Goal: Information Seeking & Learning: Learn about a topic

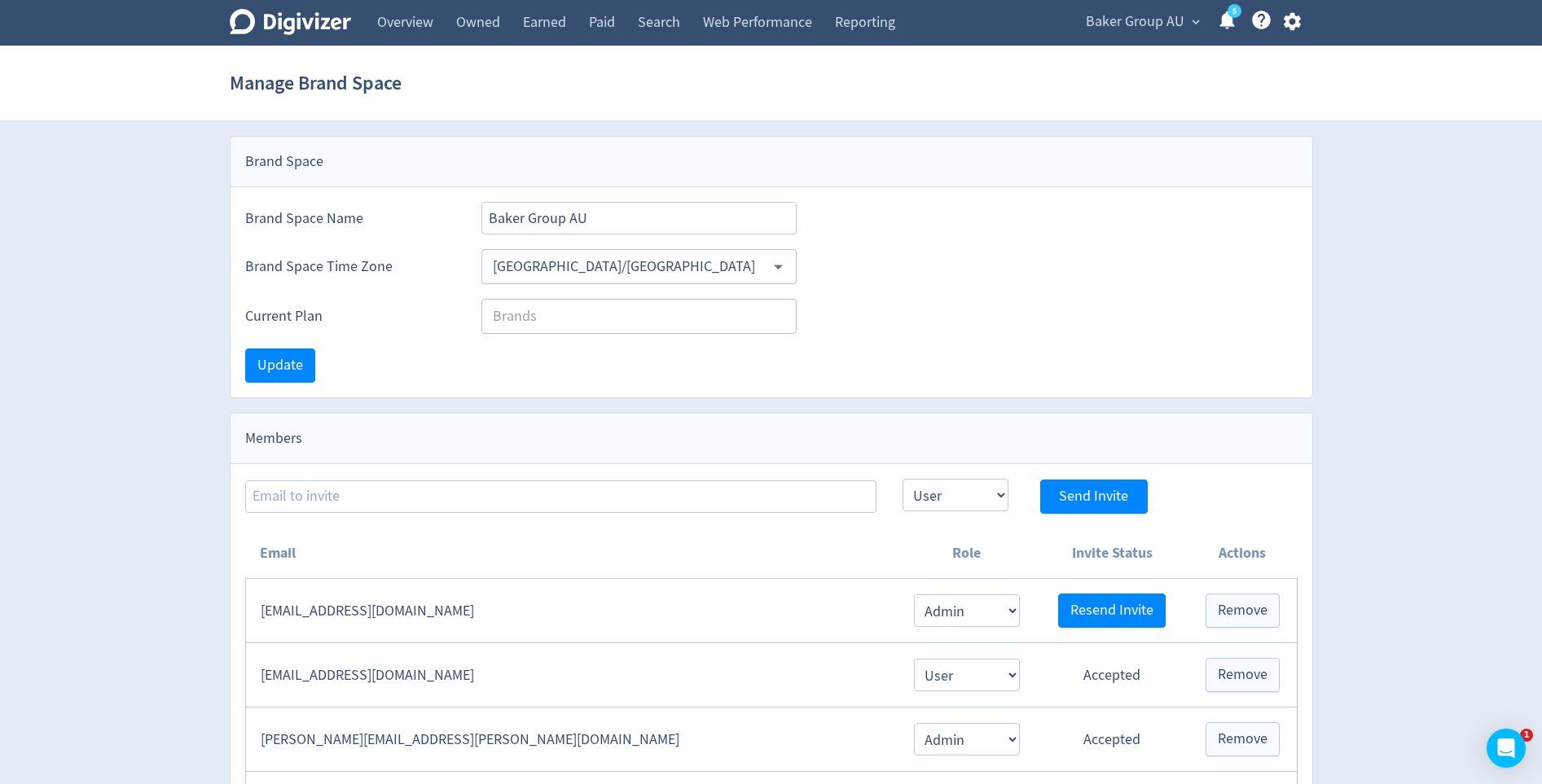
select select "USER"
click at [408, 20] on link "Overview" at bounding box center [405, 23] width 79 height 45
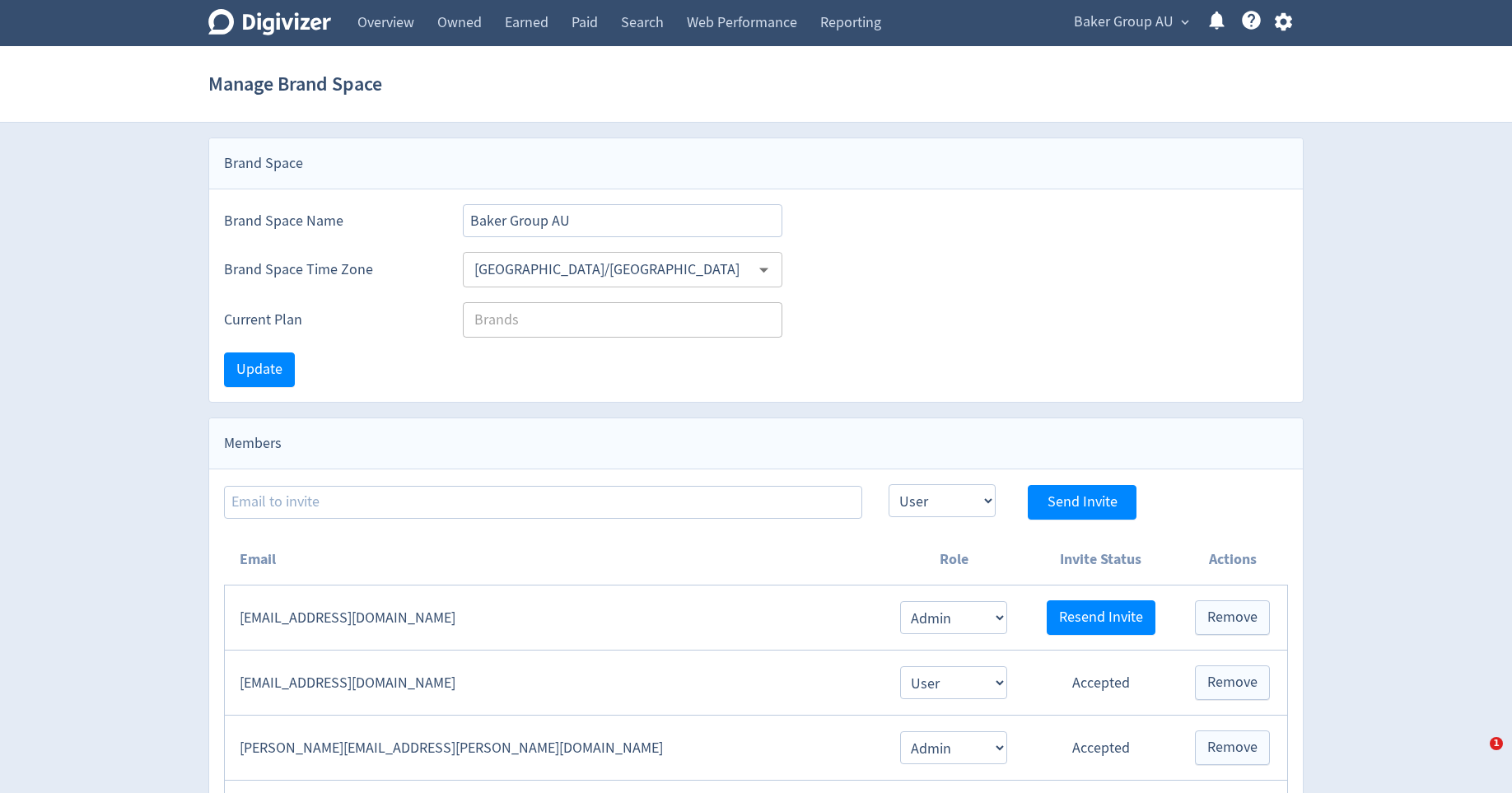
select select "USER"
click at [379, 23] on link "Overview" at bounding box center [385, 23] width 79 height 46
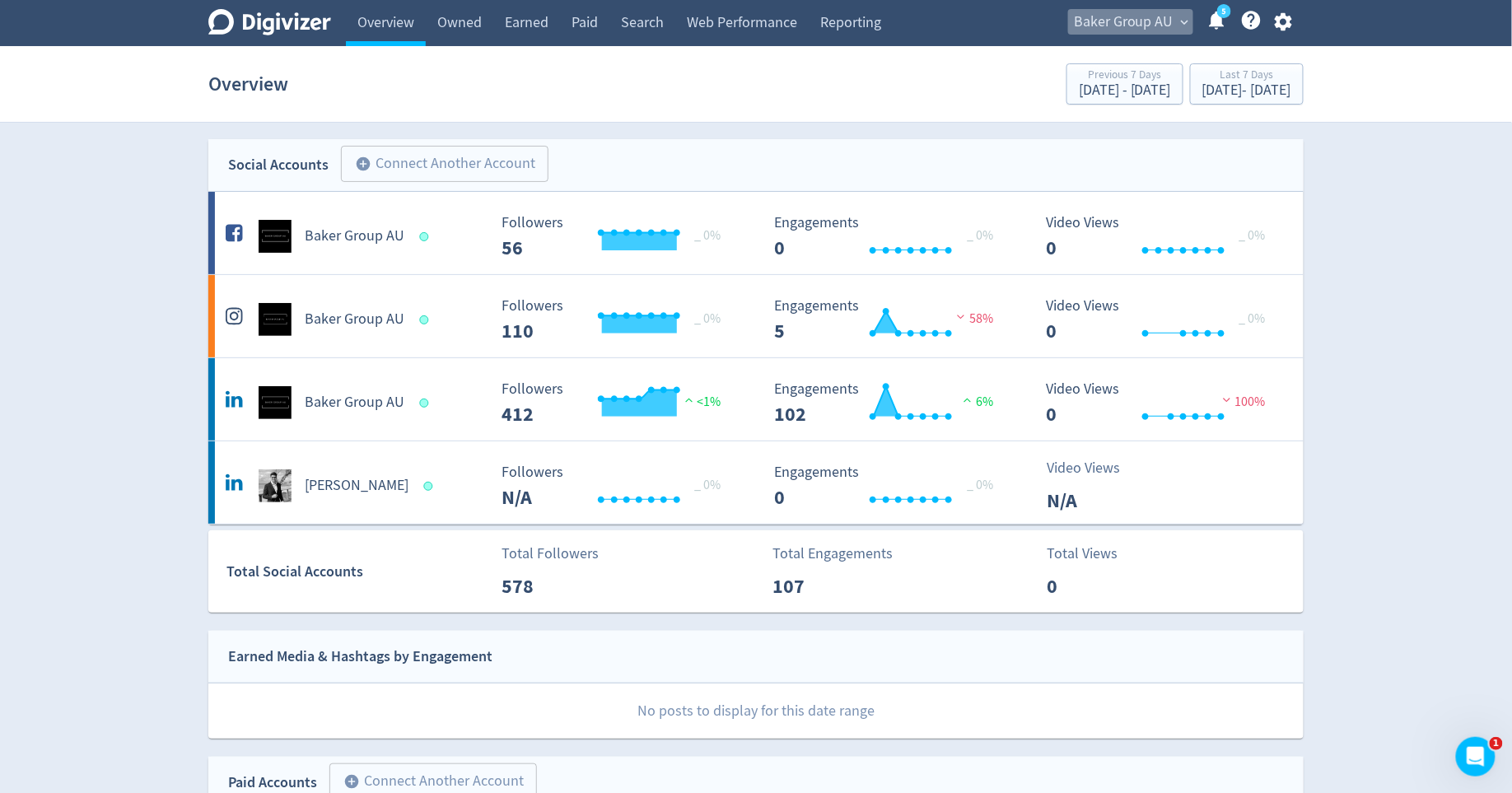
click at [1168, 18] on span "Baker Group AU" at bounding box center [1124, 22] width 99 height 27
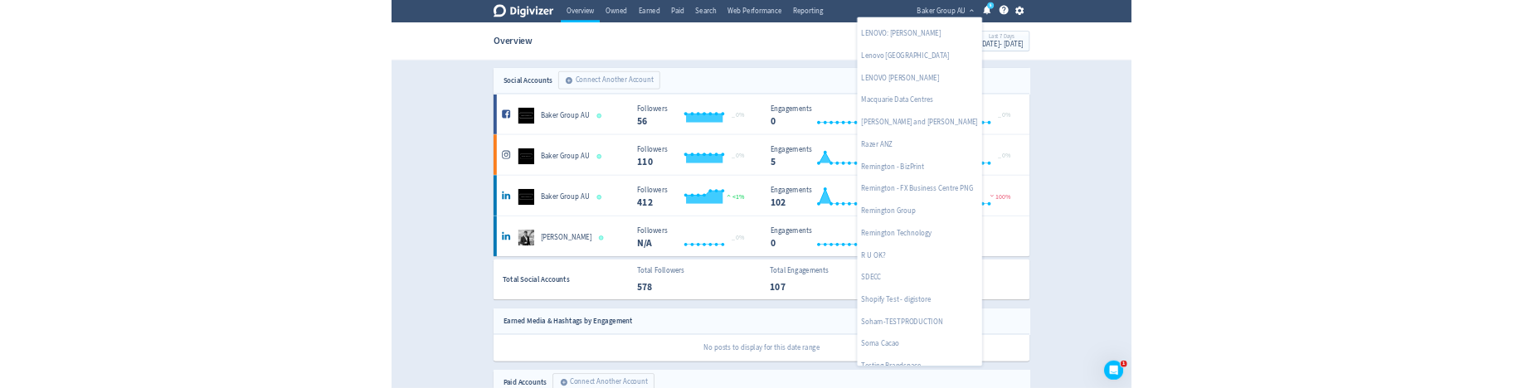
scroll to position [1836, 0]
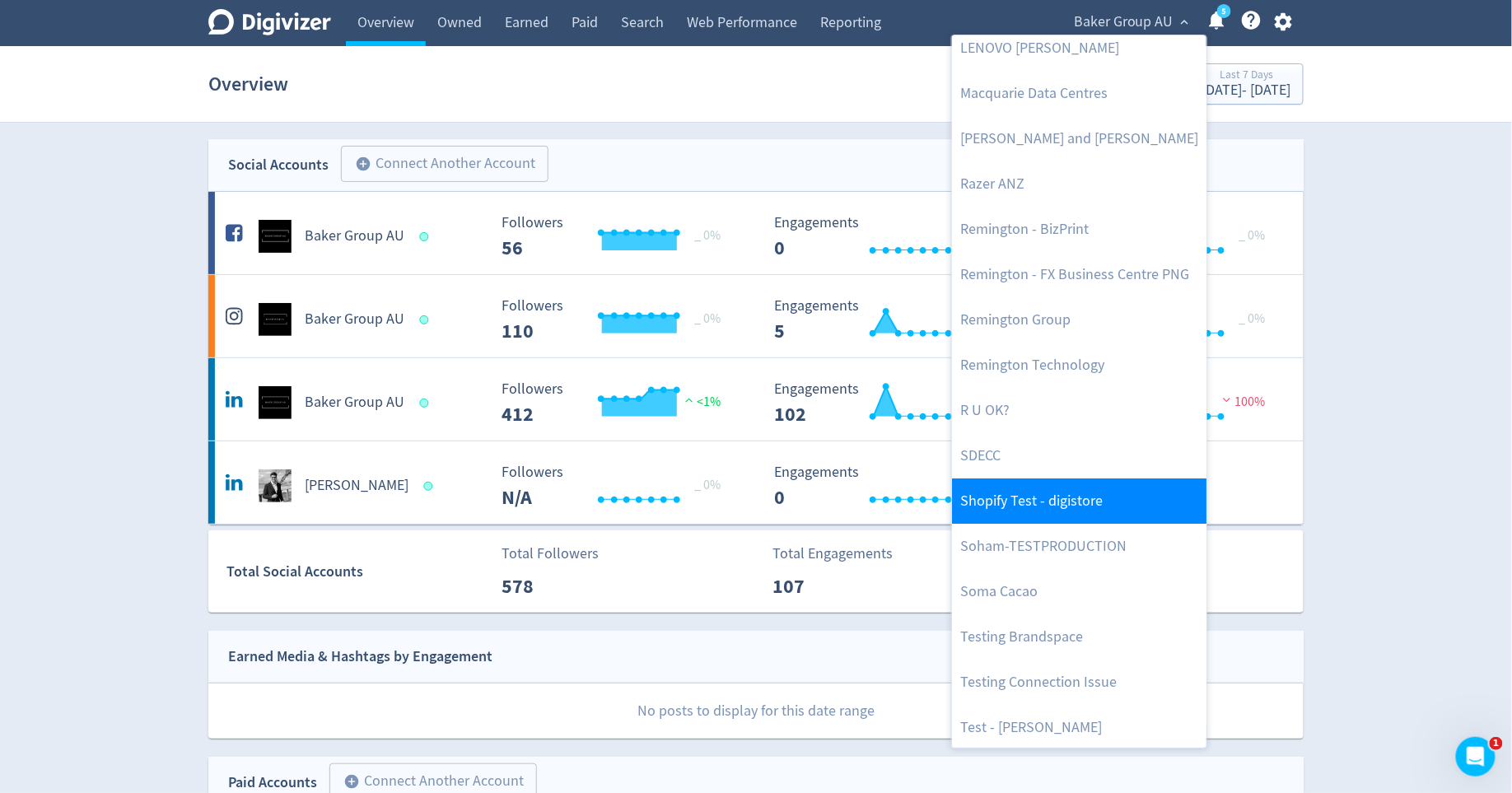
click at [1082, 498] on link "Shopify Test - digistore" at bounding box center [1079, 501] width 254 height 46
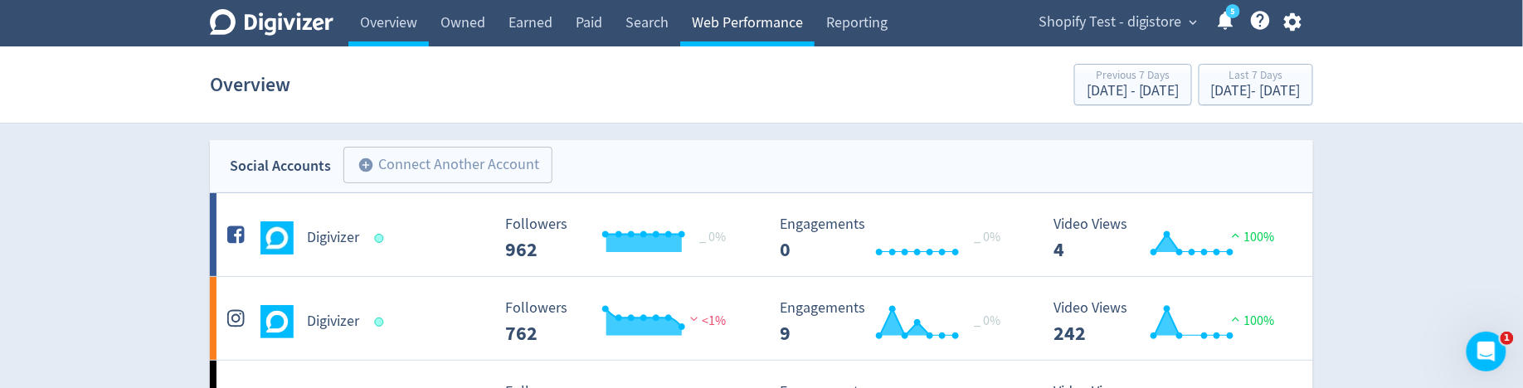
click at [727, 32] on link "Web Performance" at bounding box center [747, 23] width 134 height 46
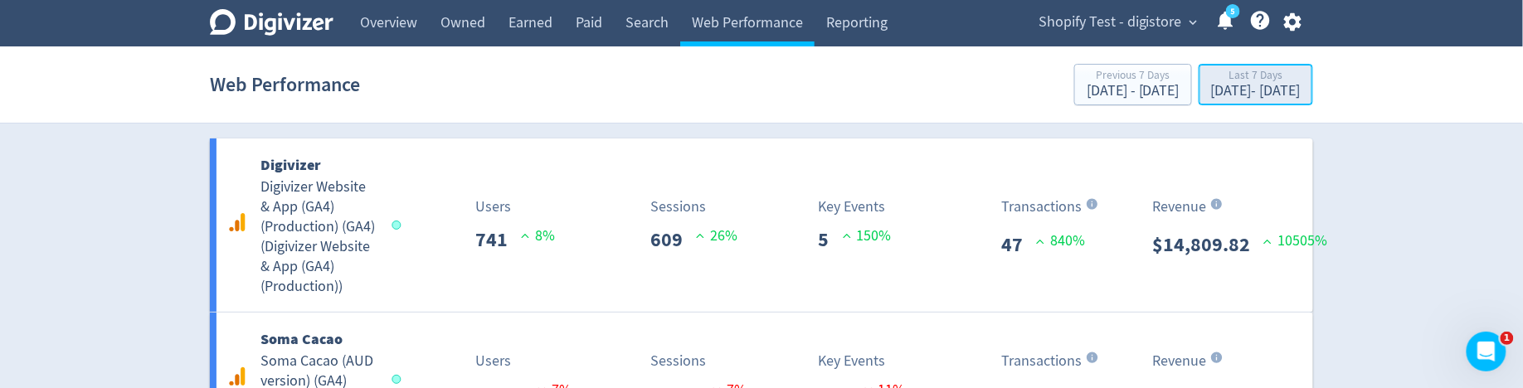
click at [1211, 94] on div "[DATE] - [DATE]" at bounding box center [1256, 91] width 90 height 15
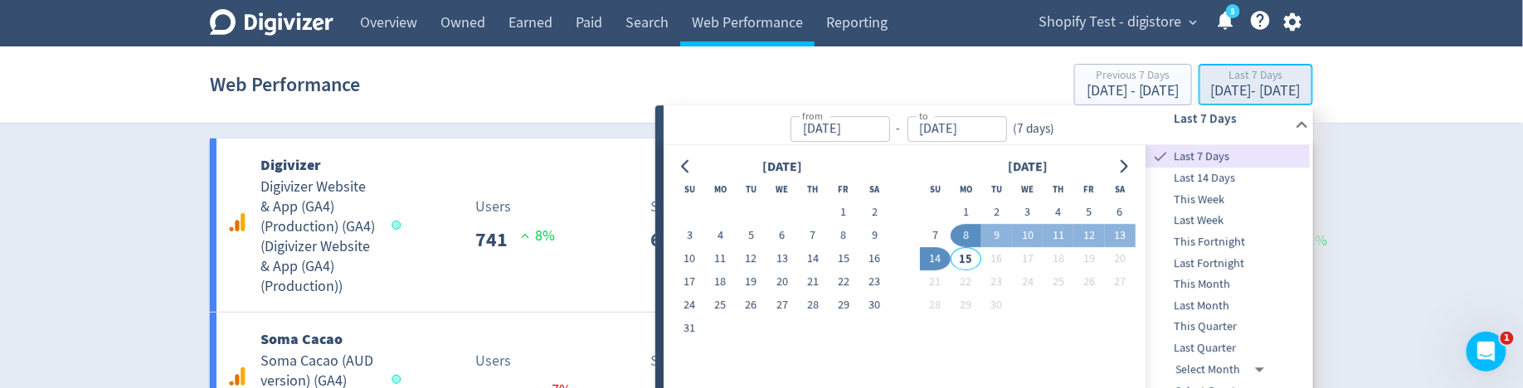
type input "[DATE]"
click at [971, 236] on button "8" at bounding box center [966, 236] width 31 height 23
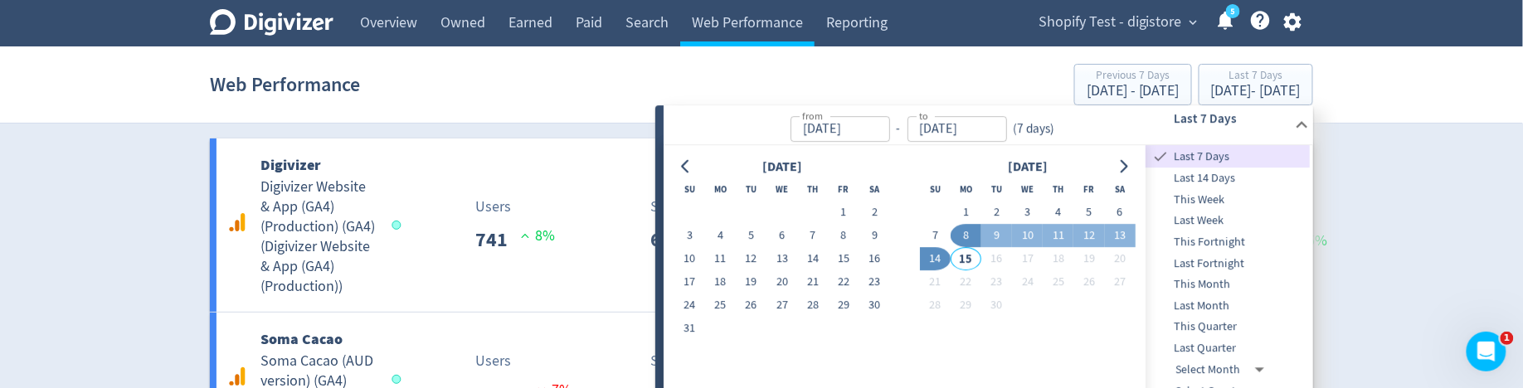
type input "[DATE]"
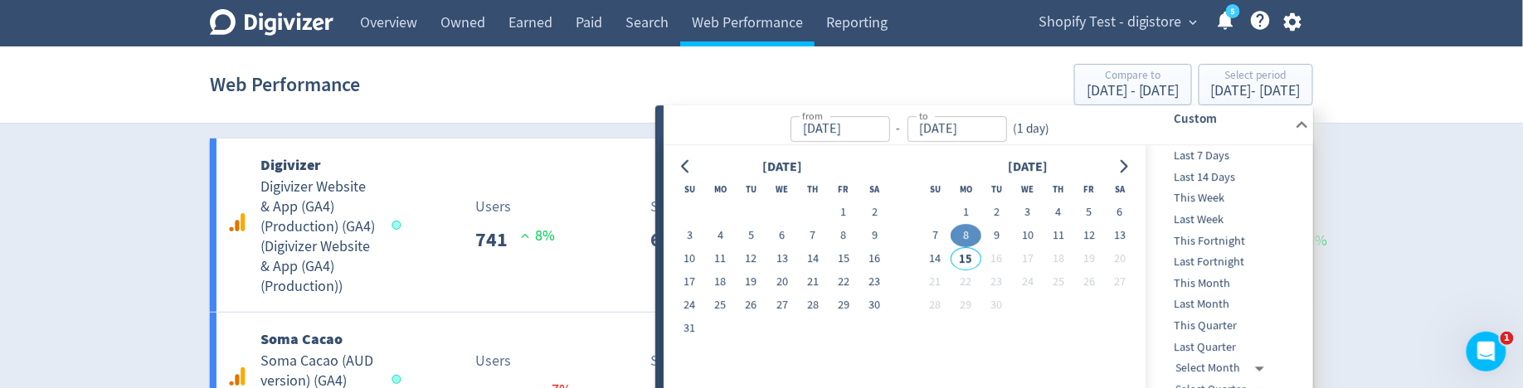
click at [971, 236] on button "8" at bounding box center [966, 236] width 31 height 23
type input "[DATE]"
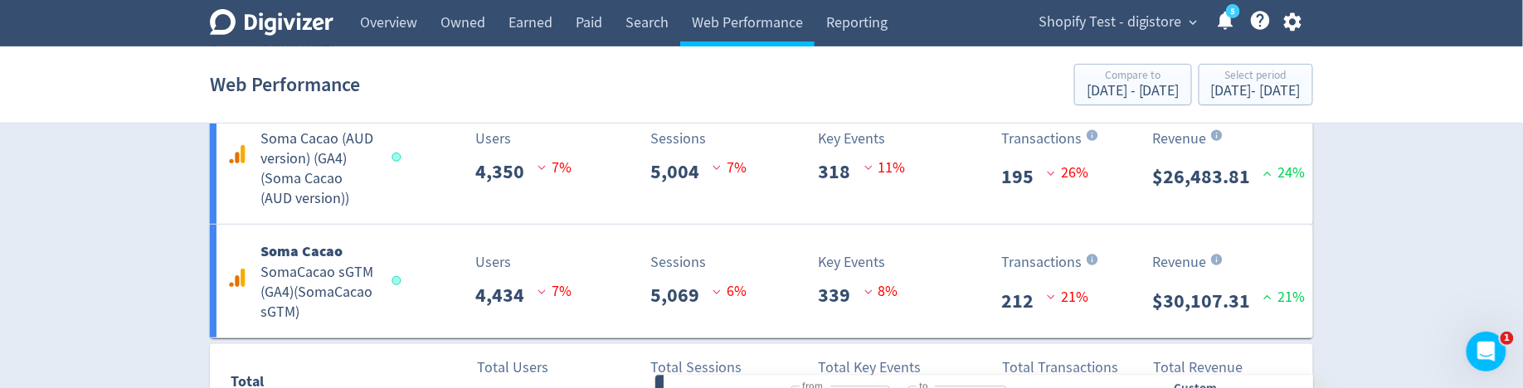
scroll to position [615, 0]
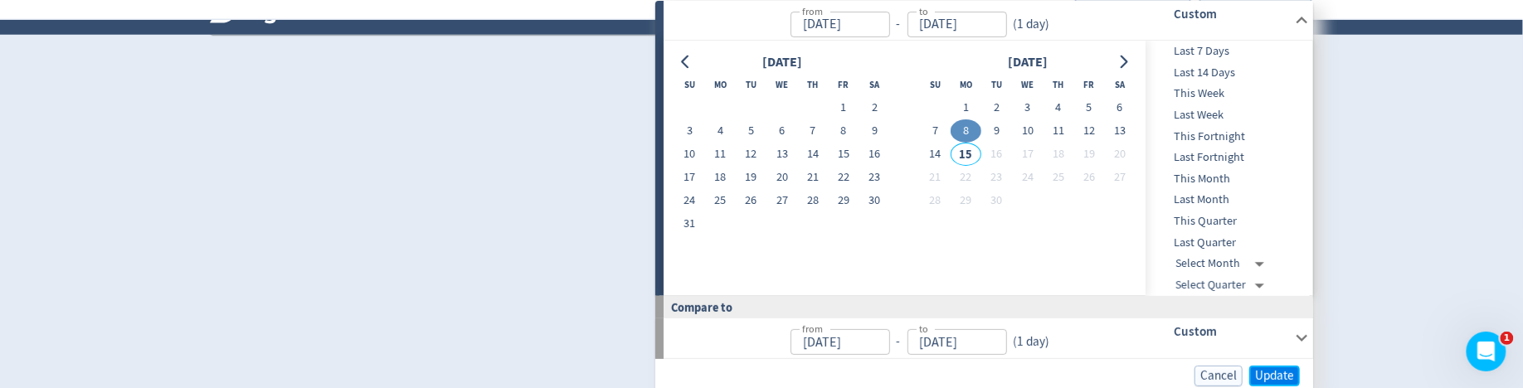
click at [1263, 370] on span "Update" at bounding box center [1274, 376] width 39 height 12
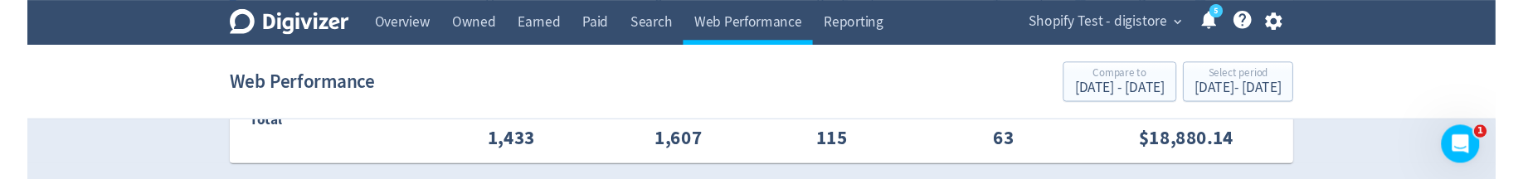
scroll to position [487, 0]
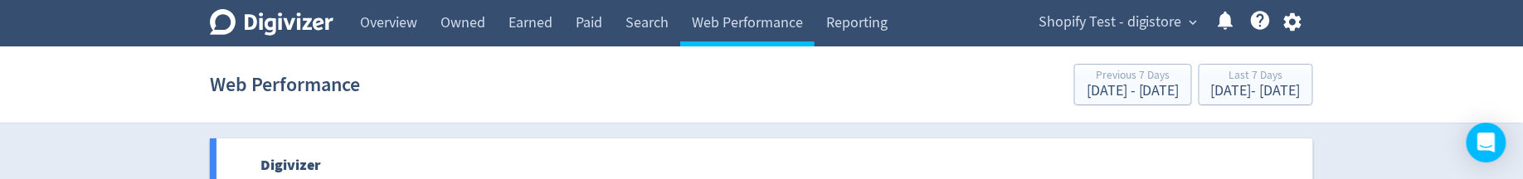
scroll to position [485, 0]
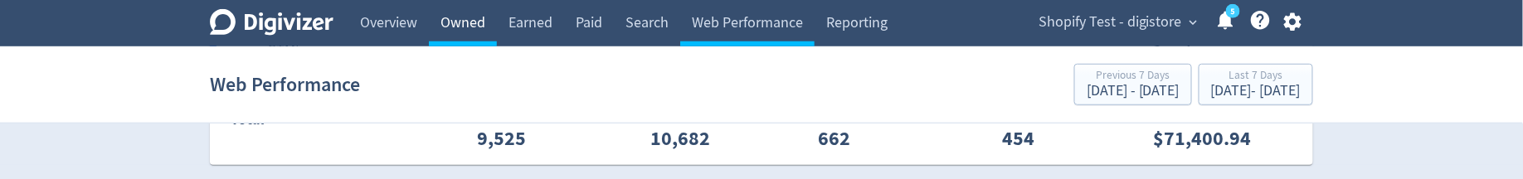
click at [483, 12] on link "Owned" at bounding box center [463, 23] width 68 height 46
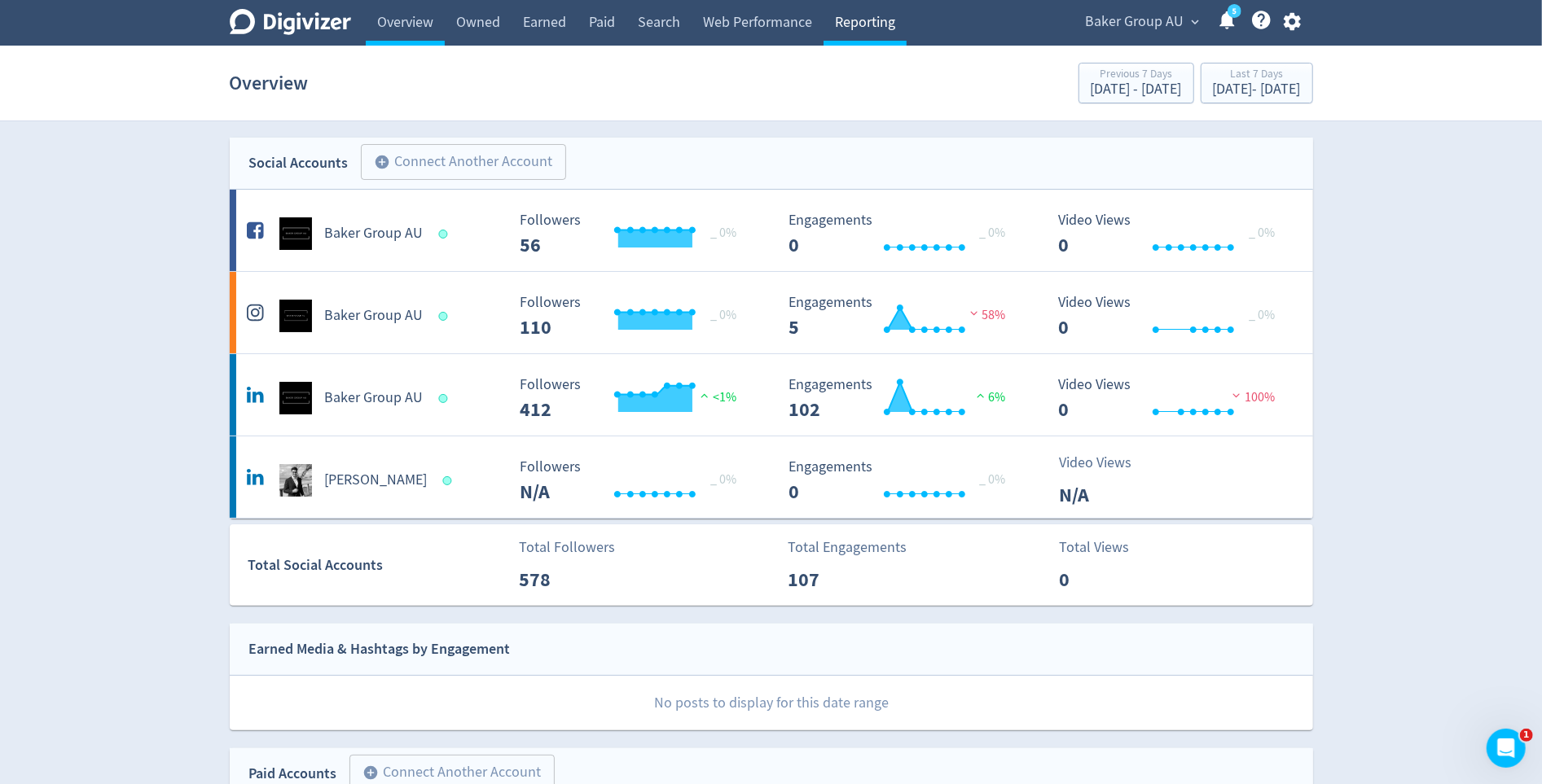
click at [868, 7] on link "Reporting" at bounding box center [865, 23] width 83 height 45
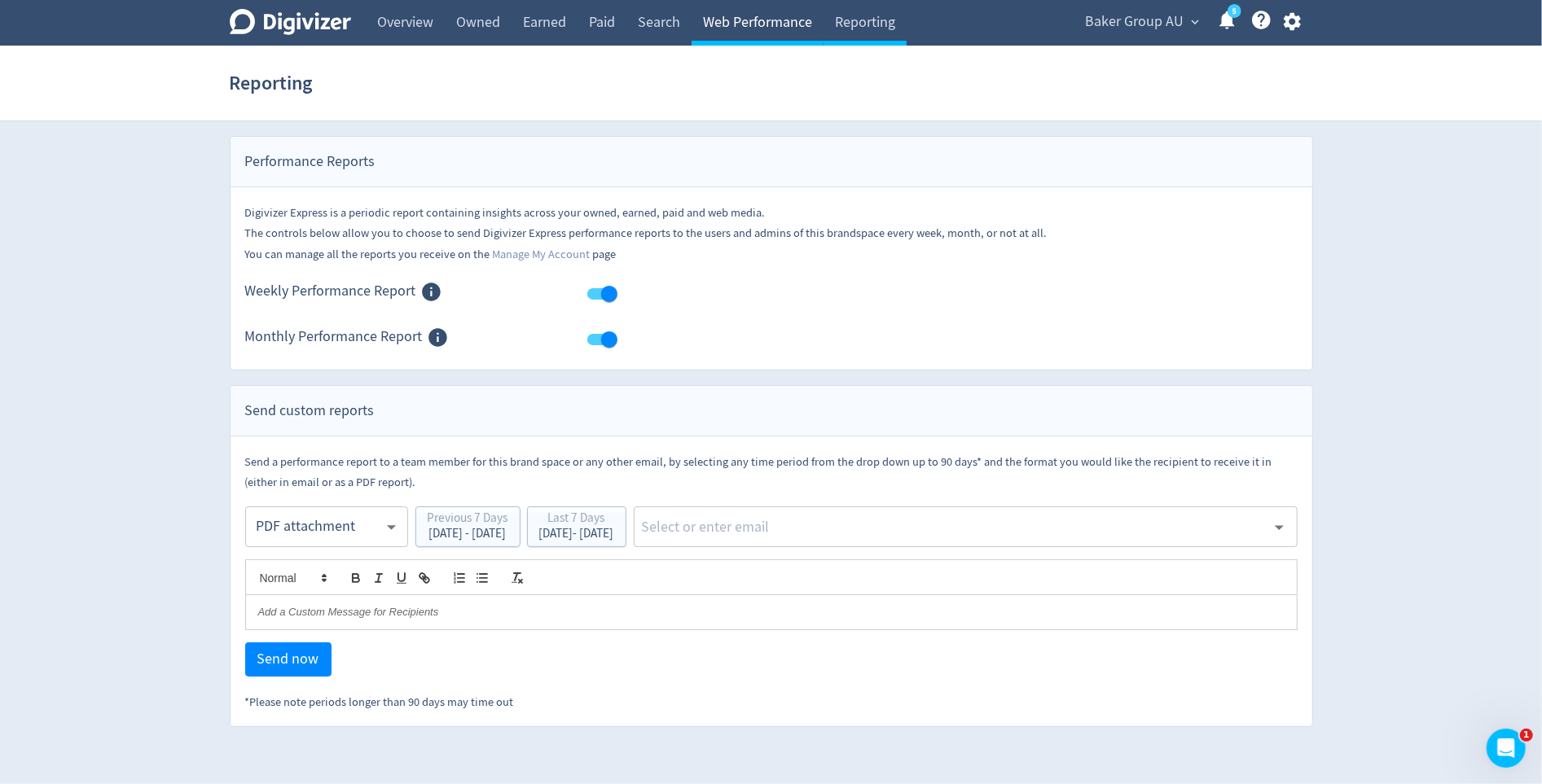
click at [766, 17] on link "Web Performance" at bounding box center [757, 23] width 132 height 45
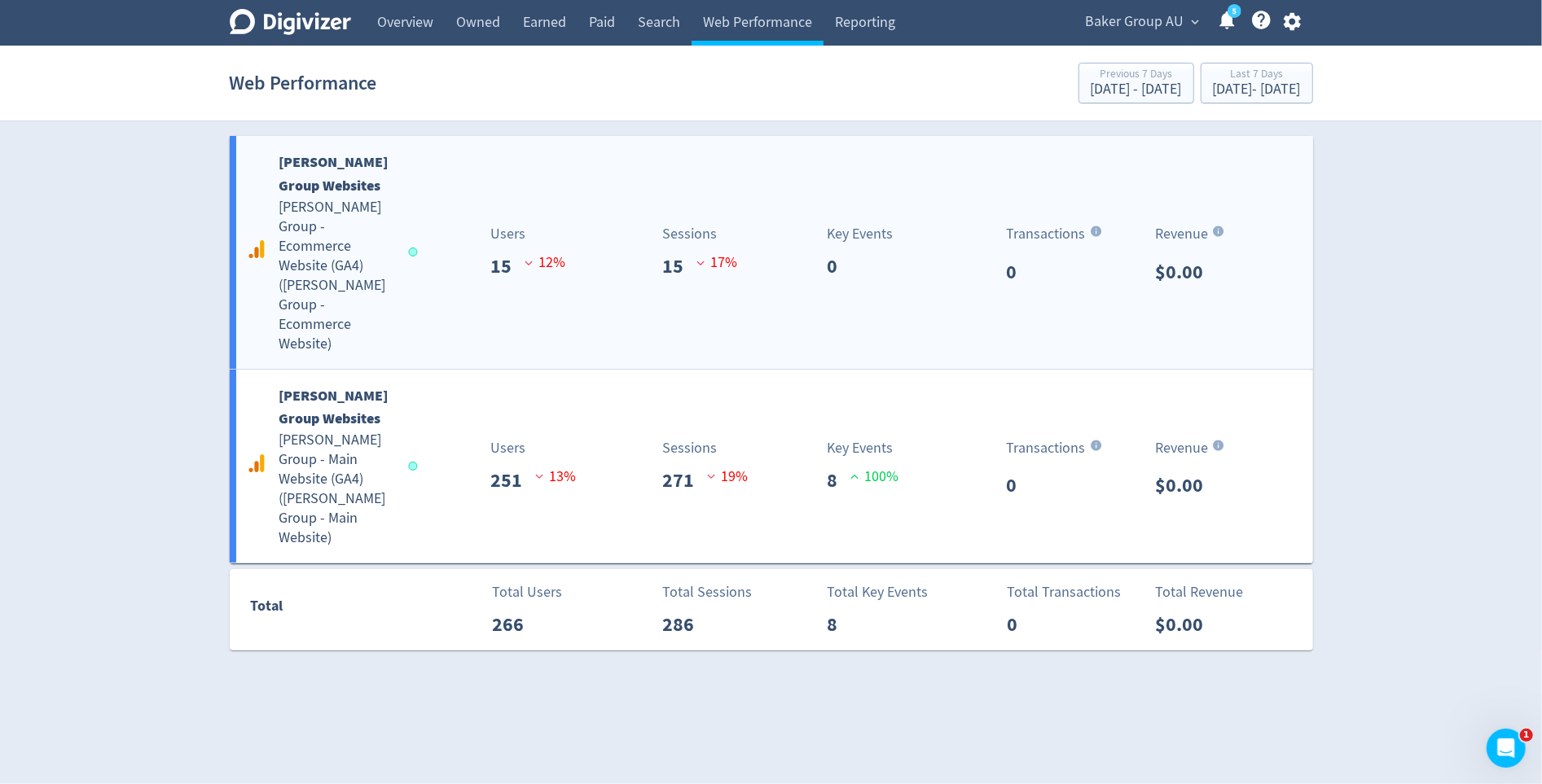
click at [696, 256] on span "17 %" at bounding box center [716, 266] width 40 height 29
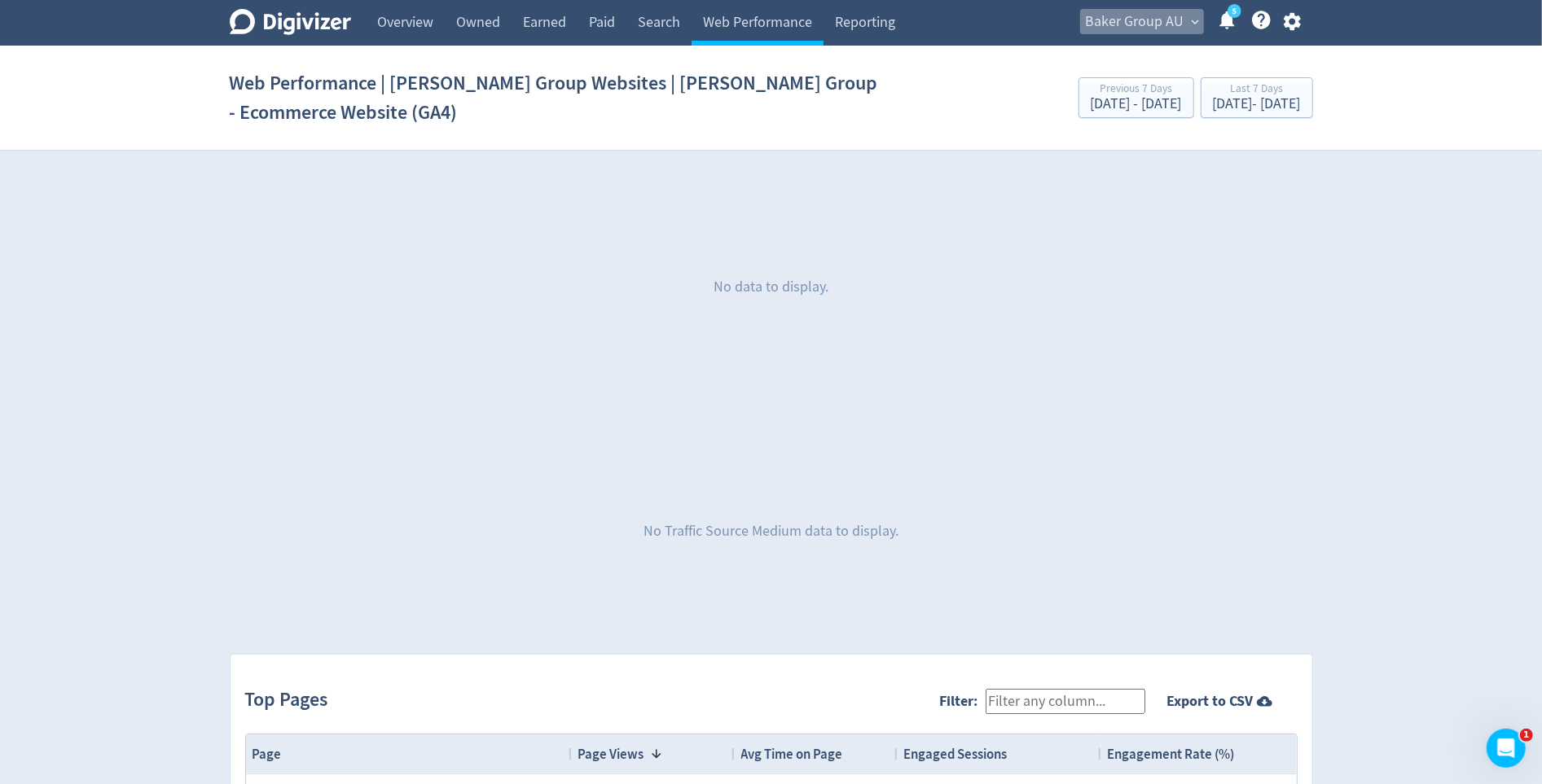
click at [1162, 26] on span "Baker Group AU" at bounding box center [1135, 22] width 98 height 26
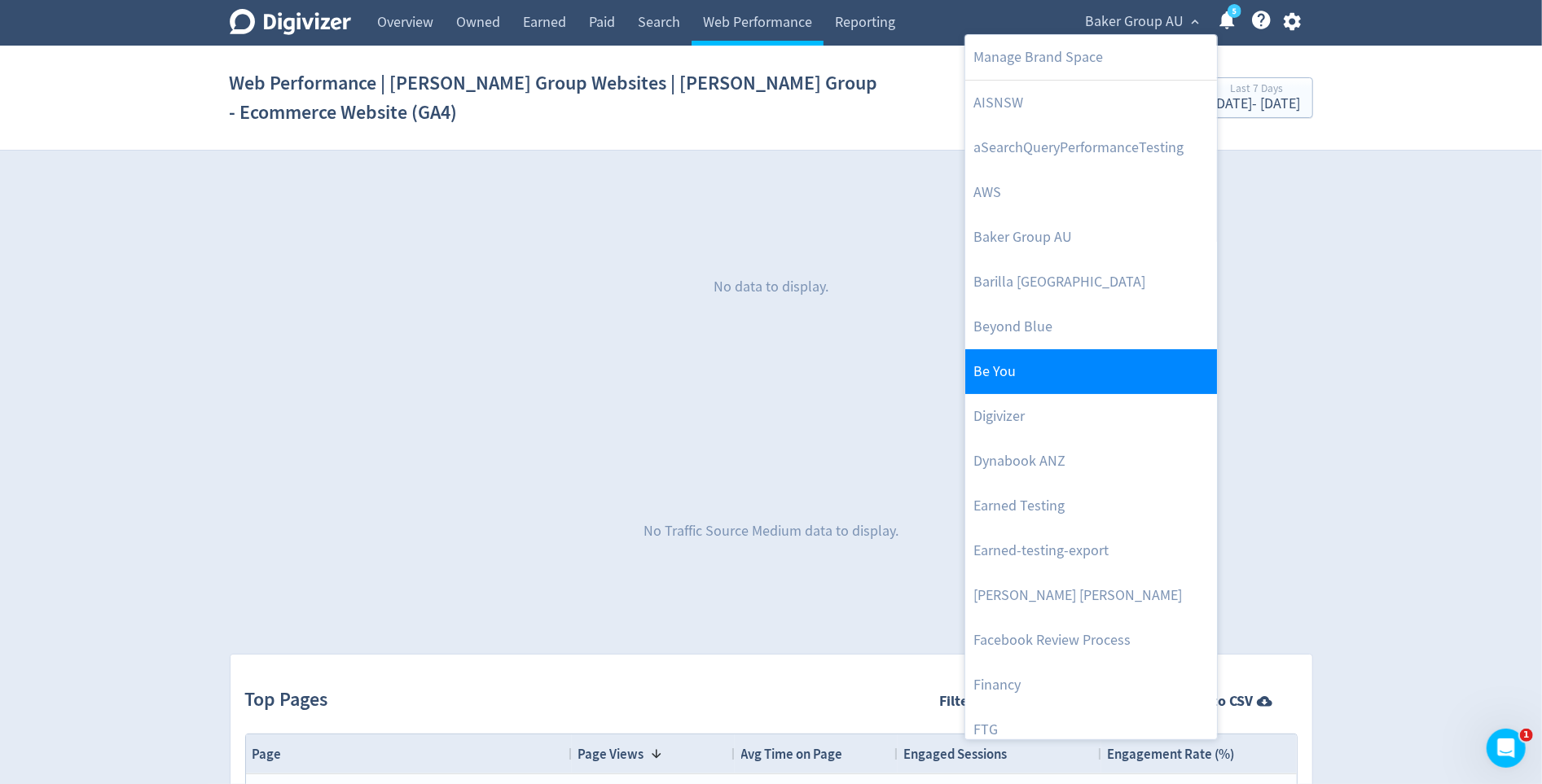
click at [1060, 375] on link "Be You" at bounding box center [1090, 372] width 251 height 45
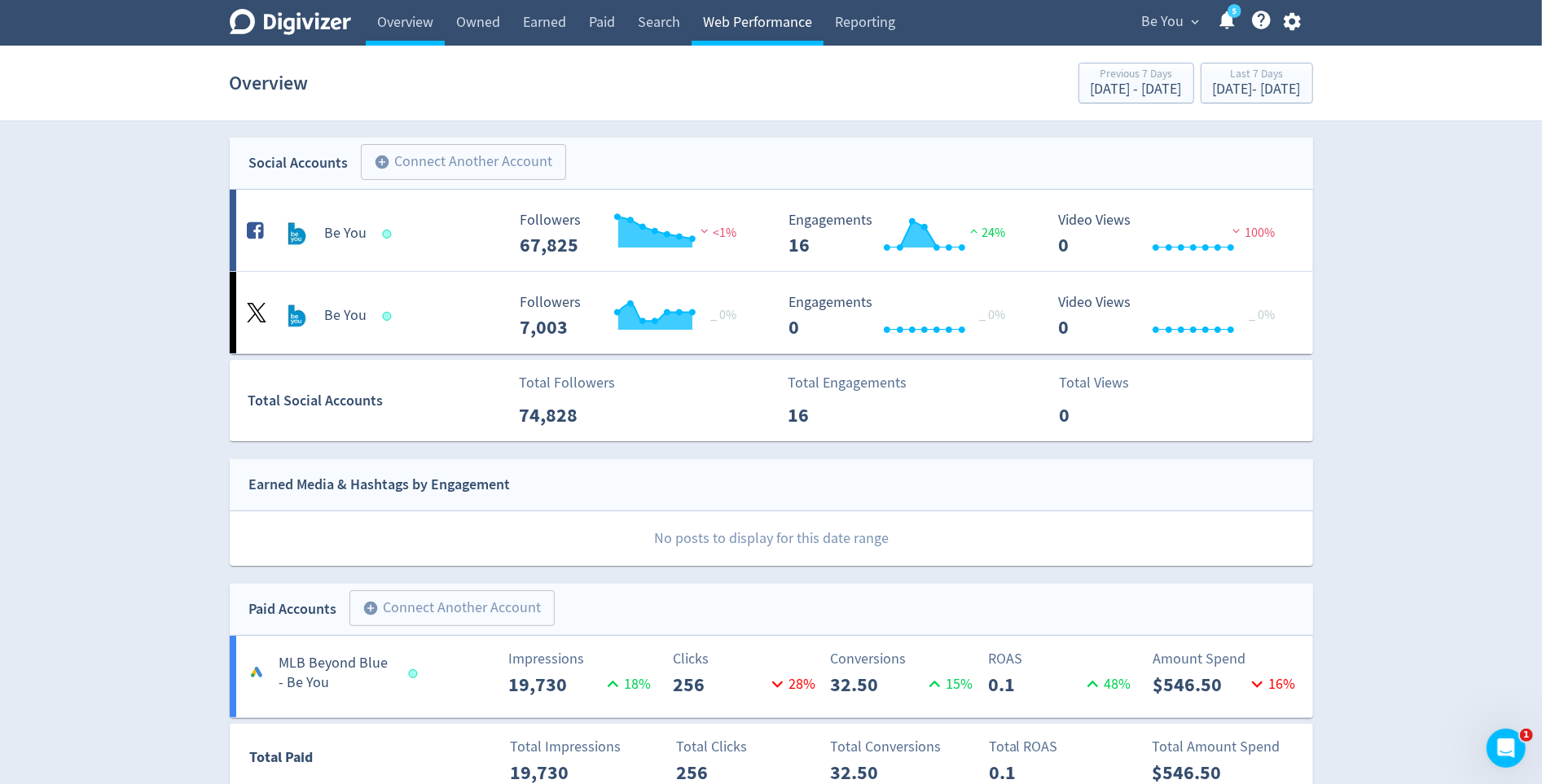
click at [803, 23] on link "Web Performance" at bounding box center [757, 23] width 132 height 45
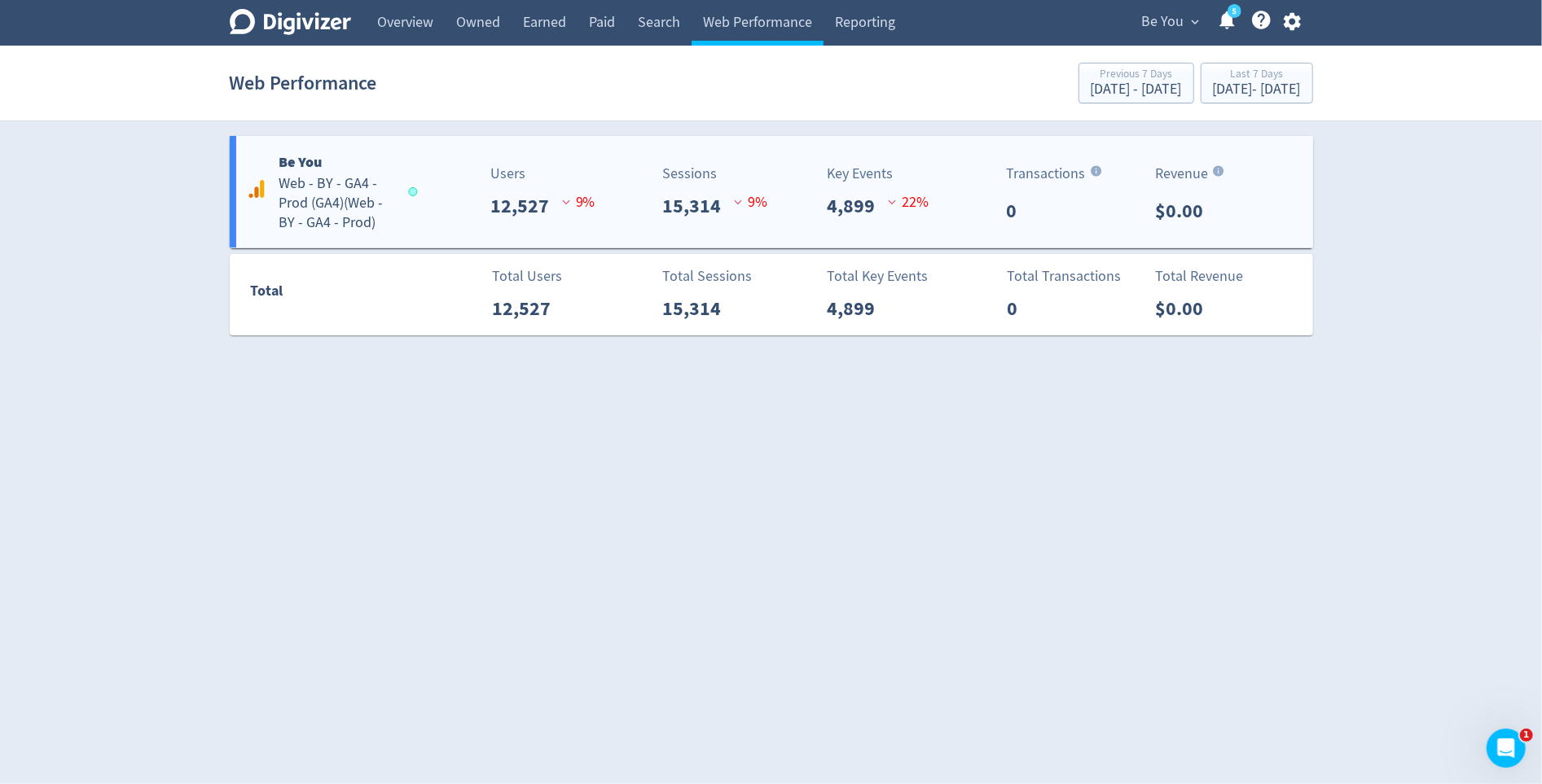
click at [804, 195] on div "Key Events 4,899 22 %" at bounding box center [863, 191] width 180 height 58
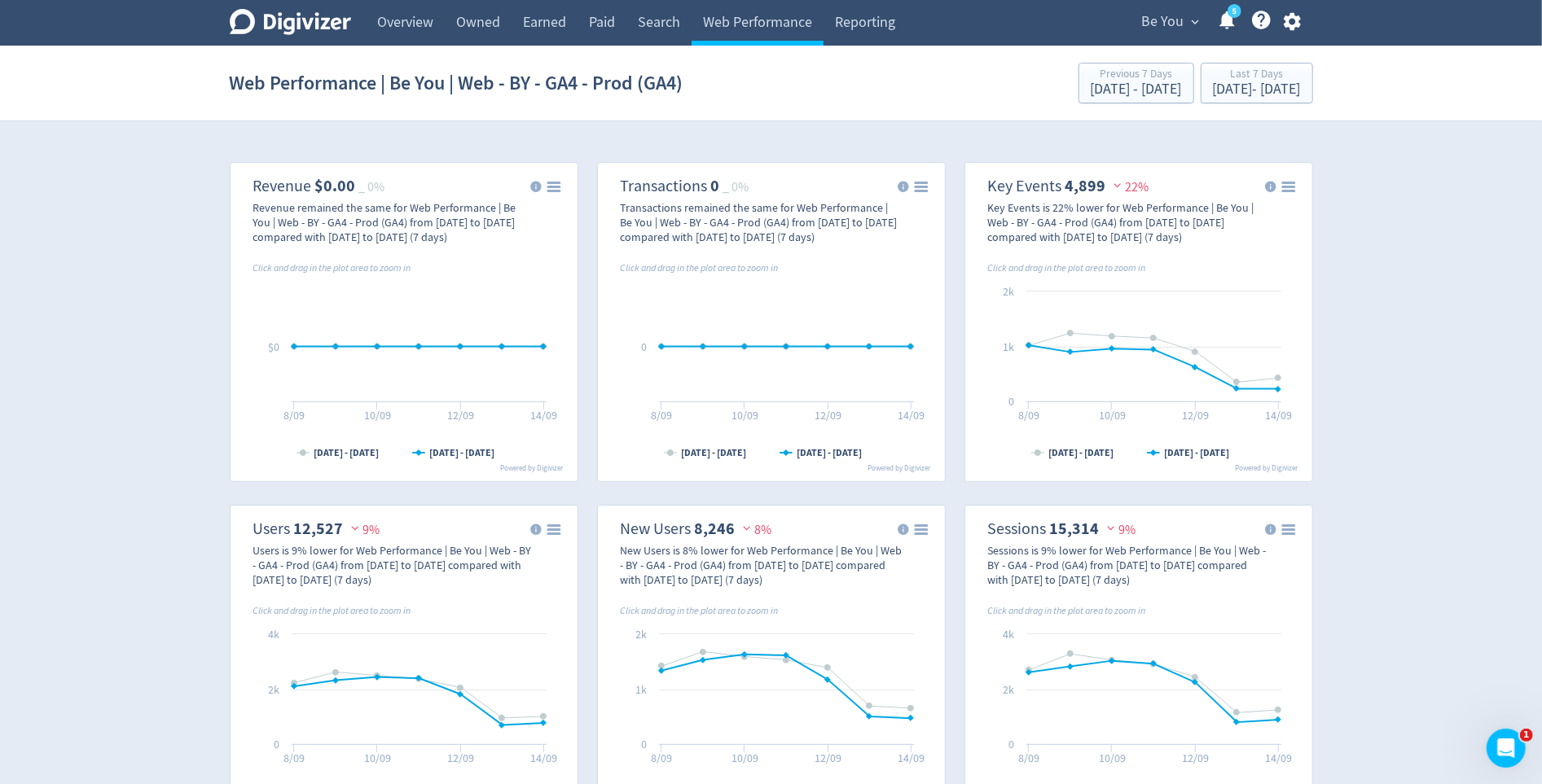
click at [1149, 34] on div "Be You expand_more 5 Help Center - Searchable support on using Digivizer" at bounding box center [1218, 23] width 188 height 45
click at [1153, 26] on span "Be You" at bounding box center [1162, 22] width 42 height 26
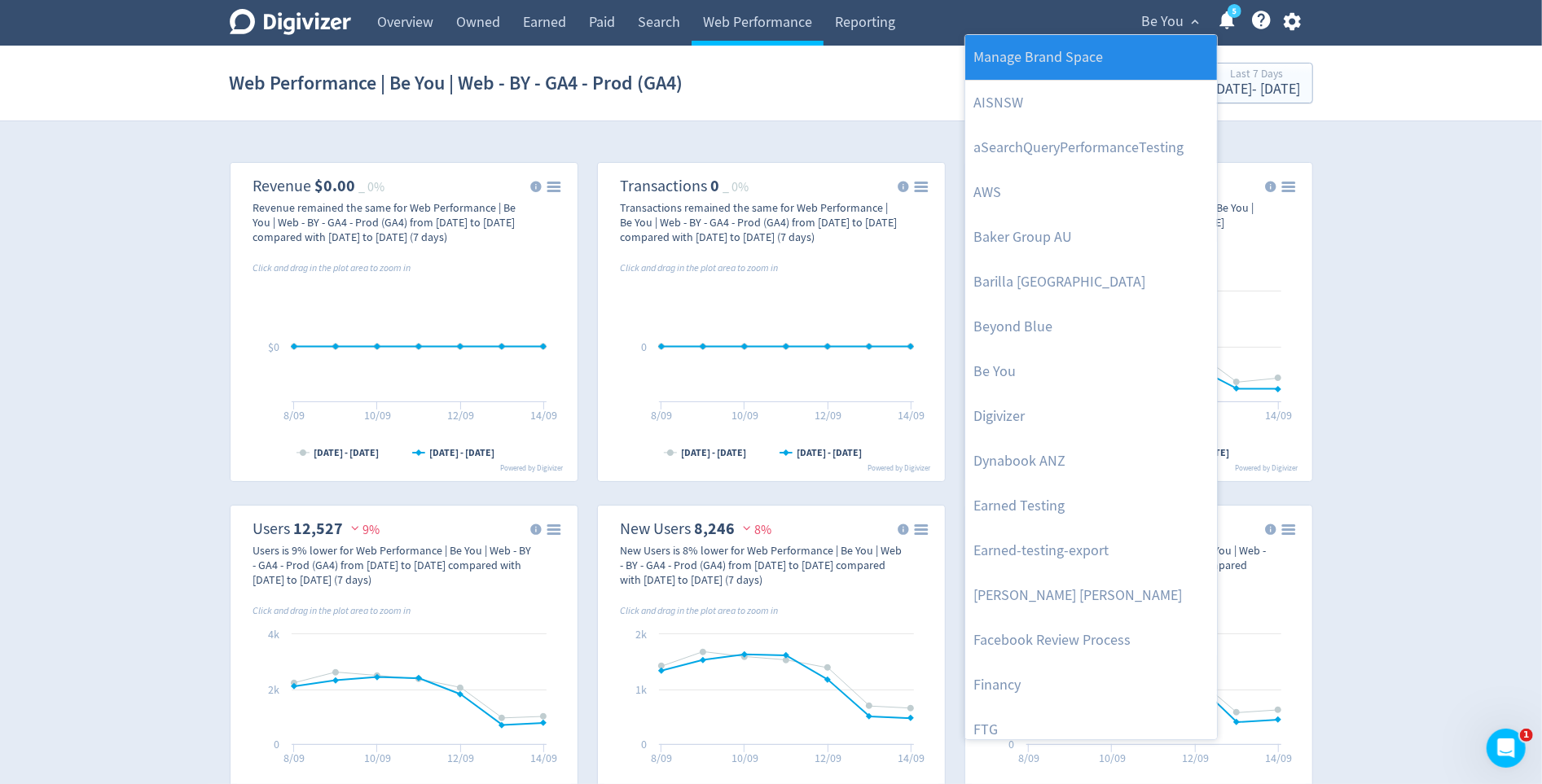
click at [1139, 53] on link "Manage Brand Space" at bounding box center [1090, 58] width 251 height 45
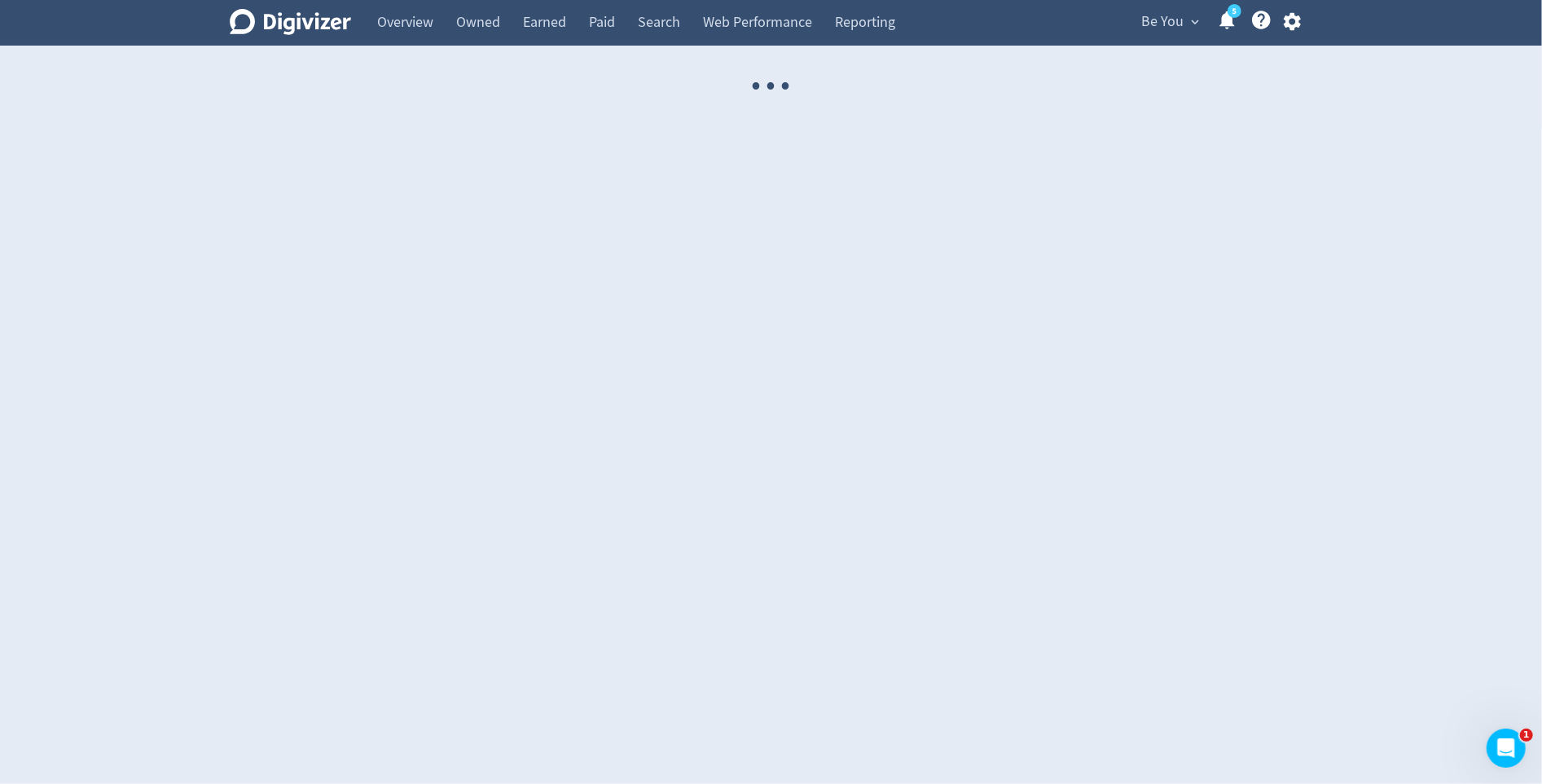
select select "USER"
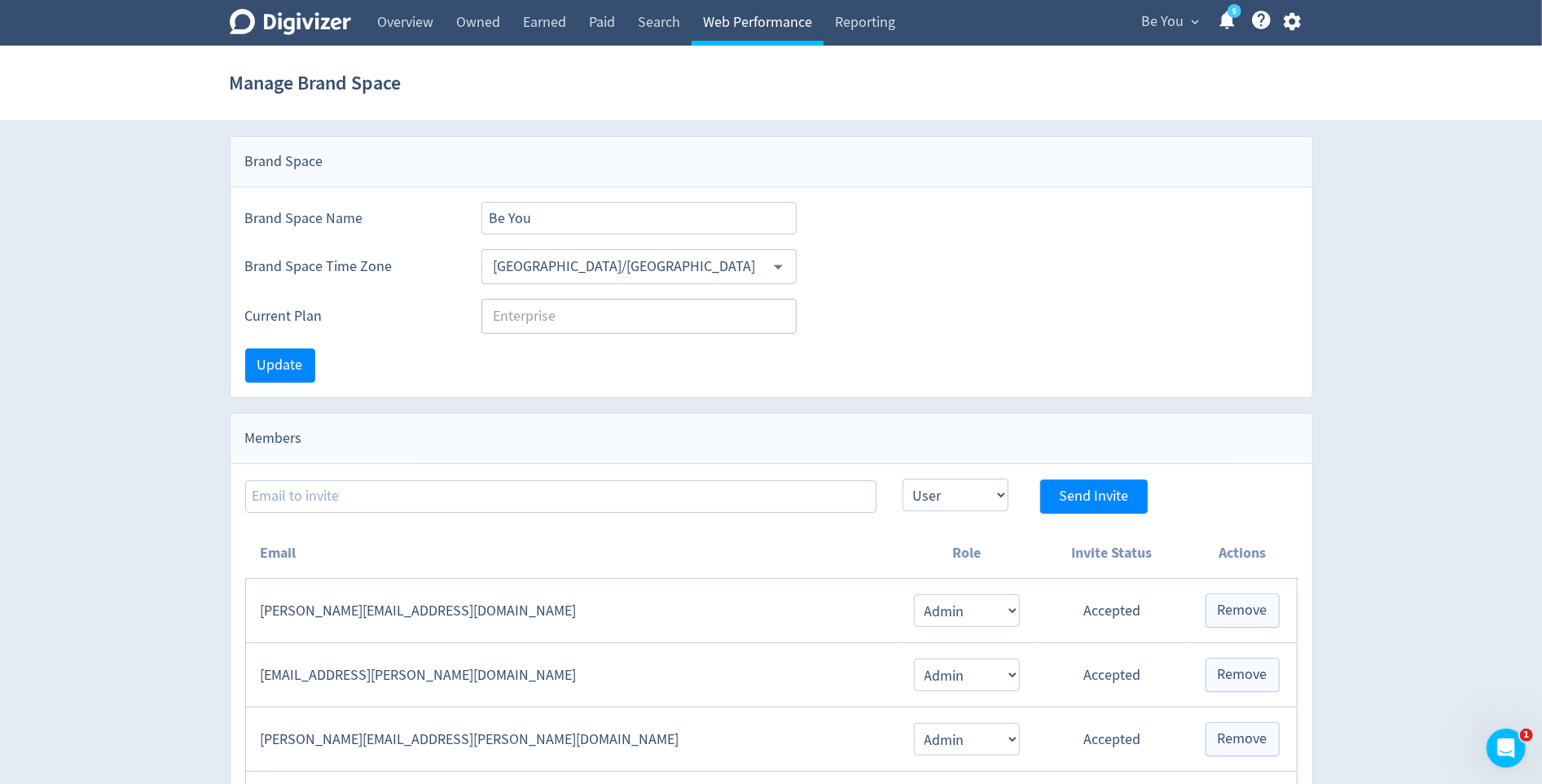
click at [804, 25] on link "Web Performance" at bounding box center [757, 23] width 132 height 45
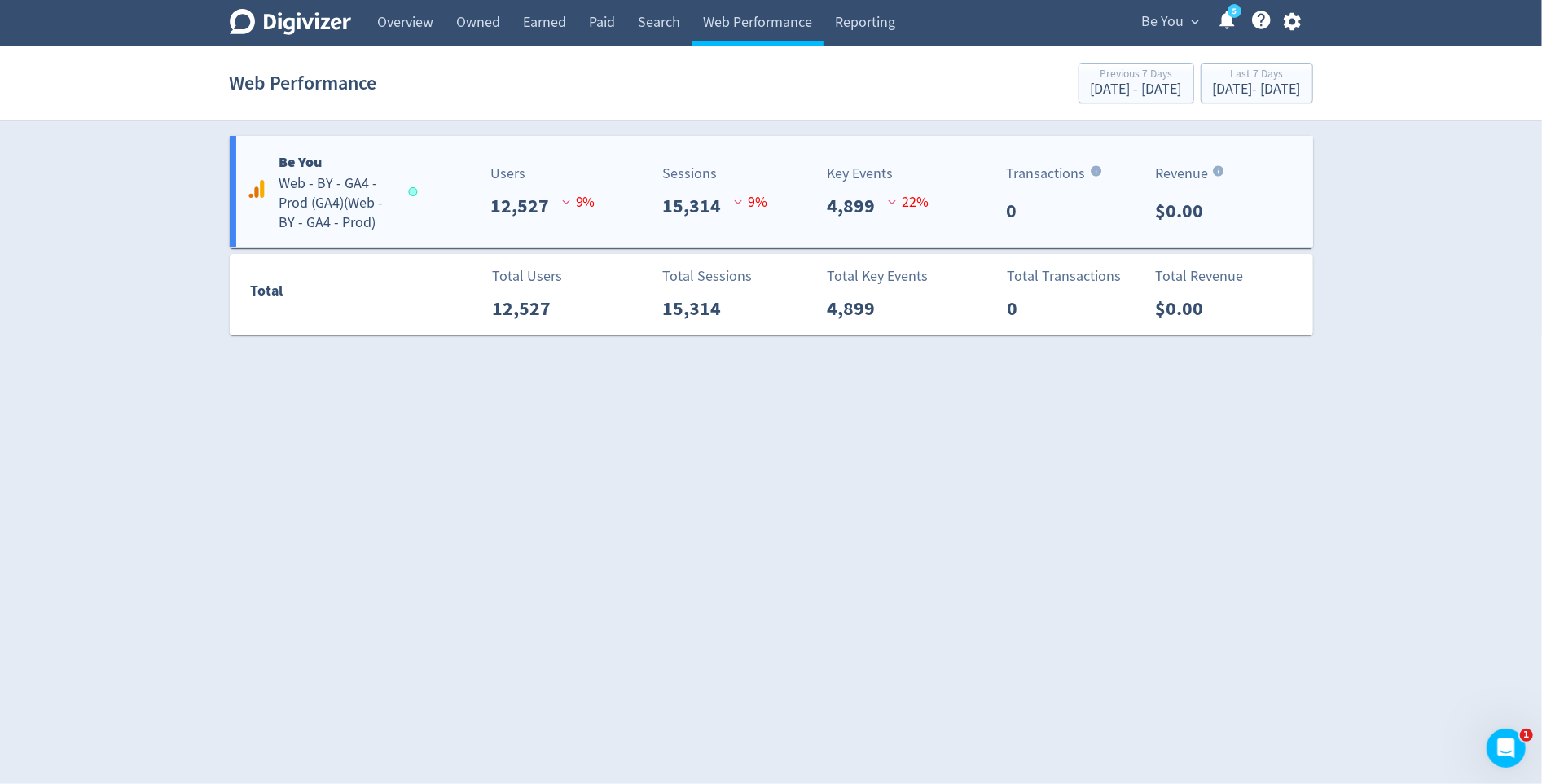
click at [854, 196] on p "4,899" at bounding box center [857, 206] width 61 height 29
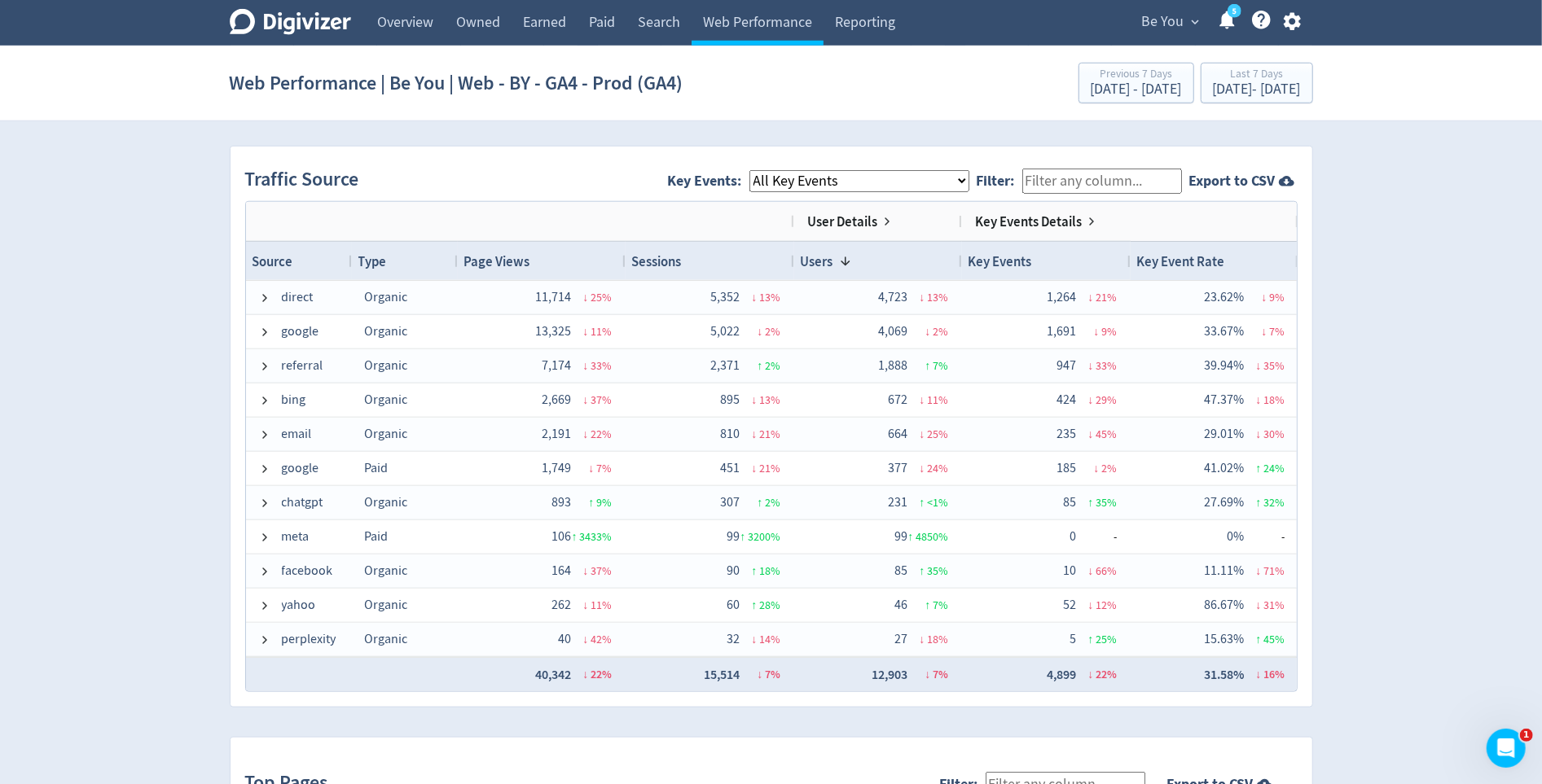
scroll to position [1078, 0]
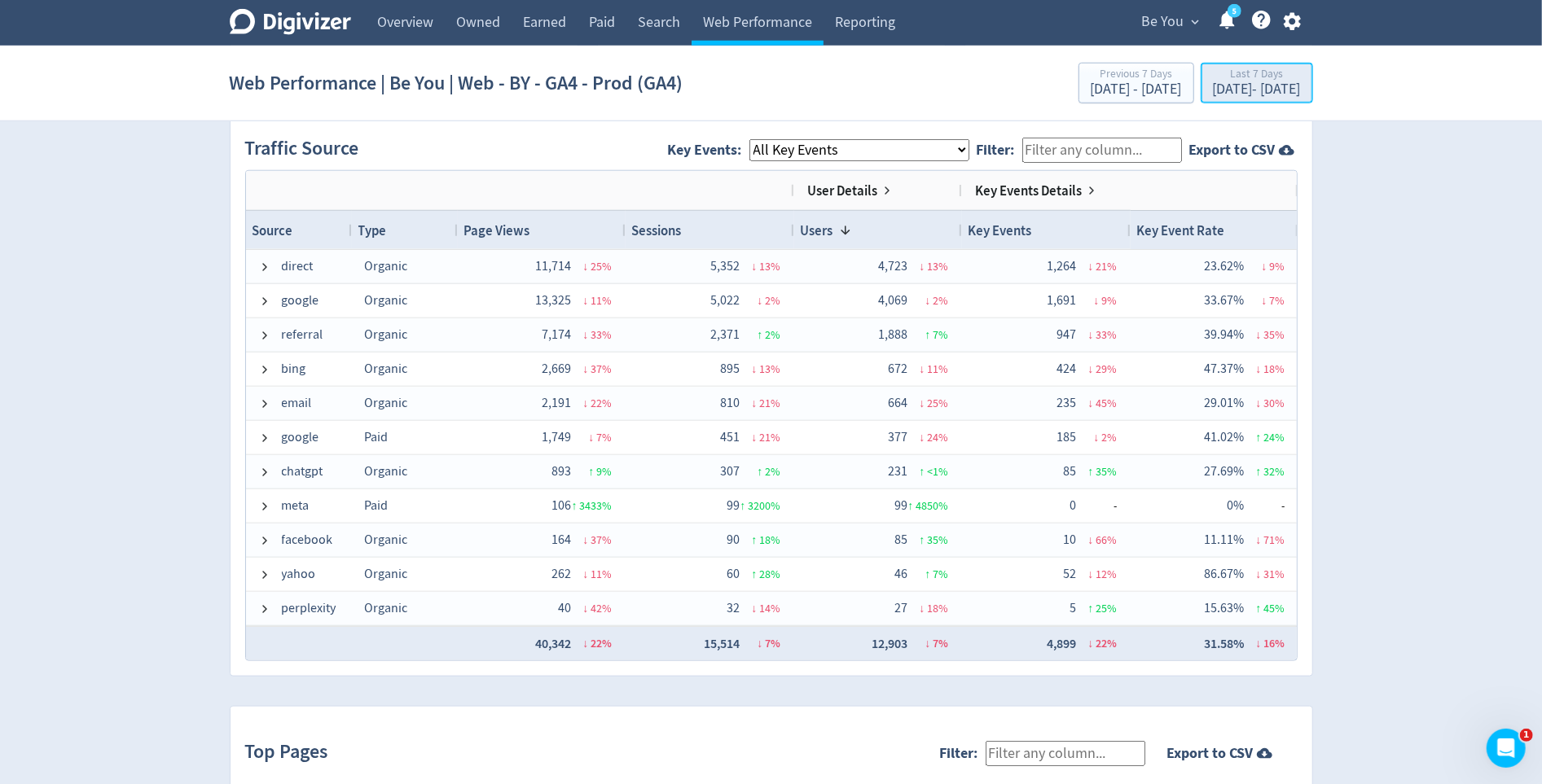
click at [1212, 89] on div "[DATE] - [DATE]" at bounding box center [1256, 89] width 88 height 15
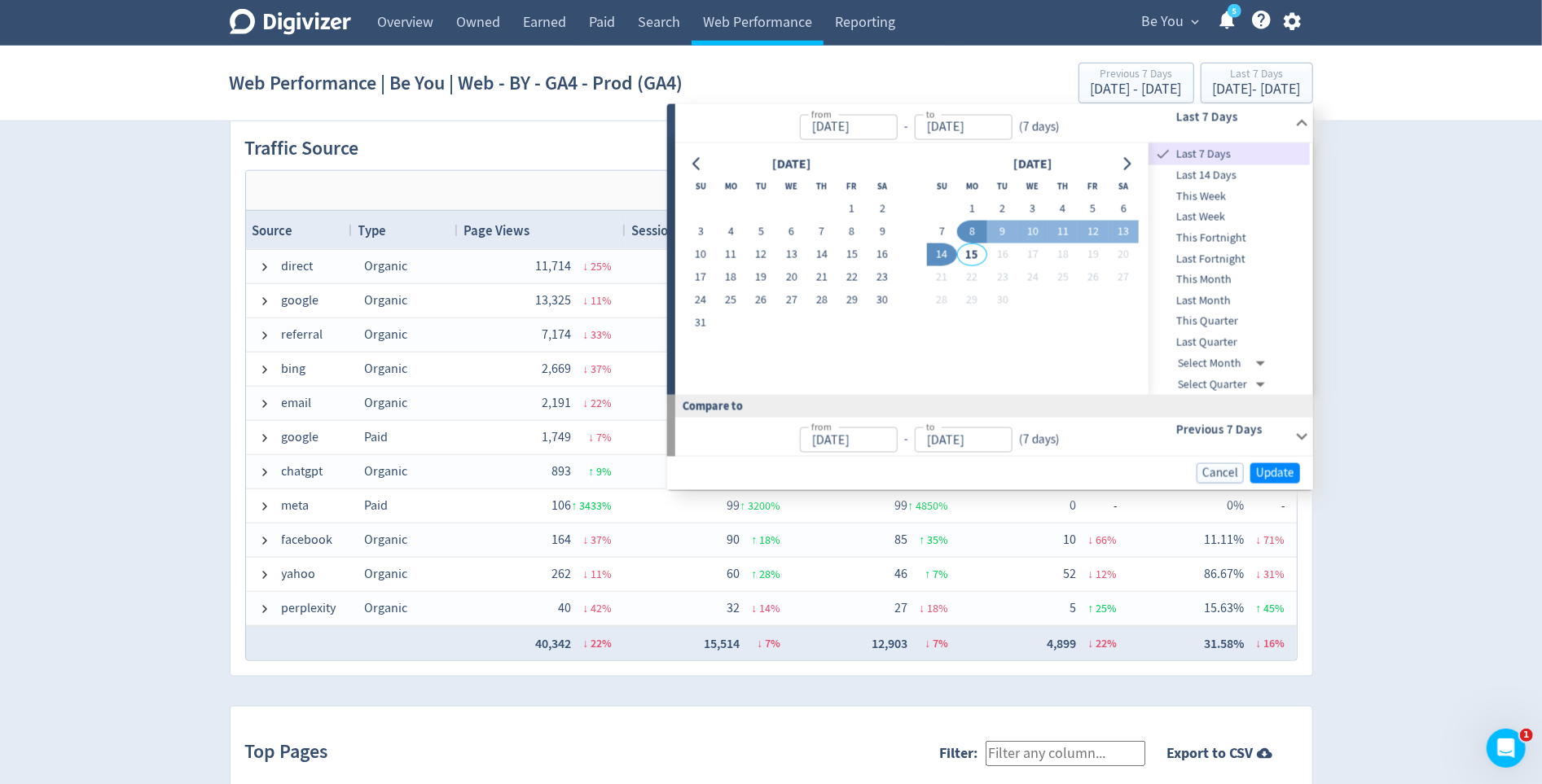
click at [1197, 294] on span "Last Month" at bounding box center [1229, 301] width 161 height 18
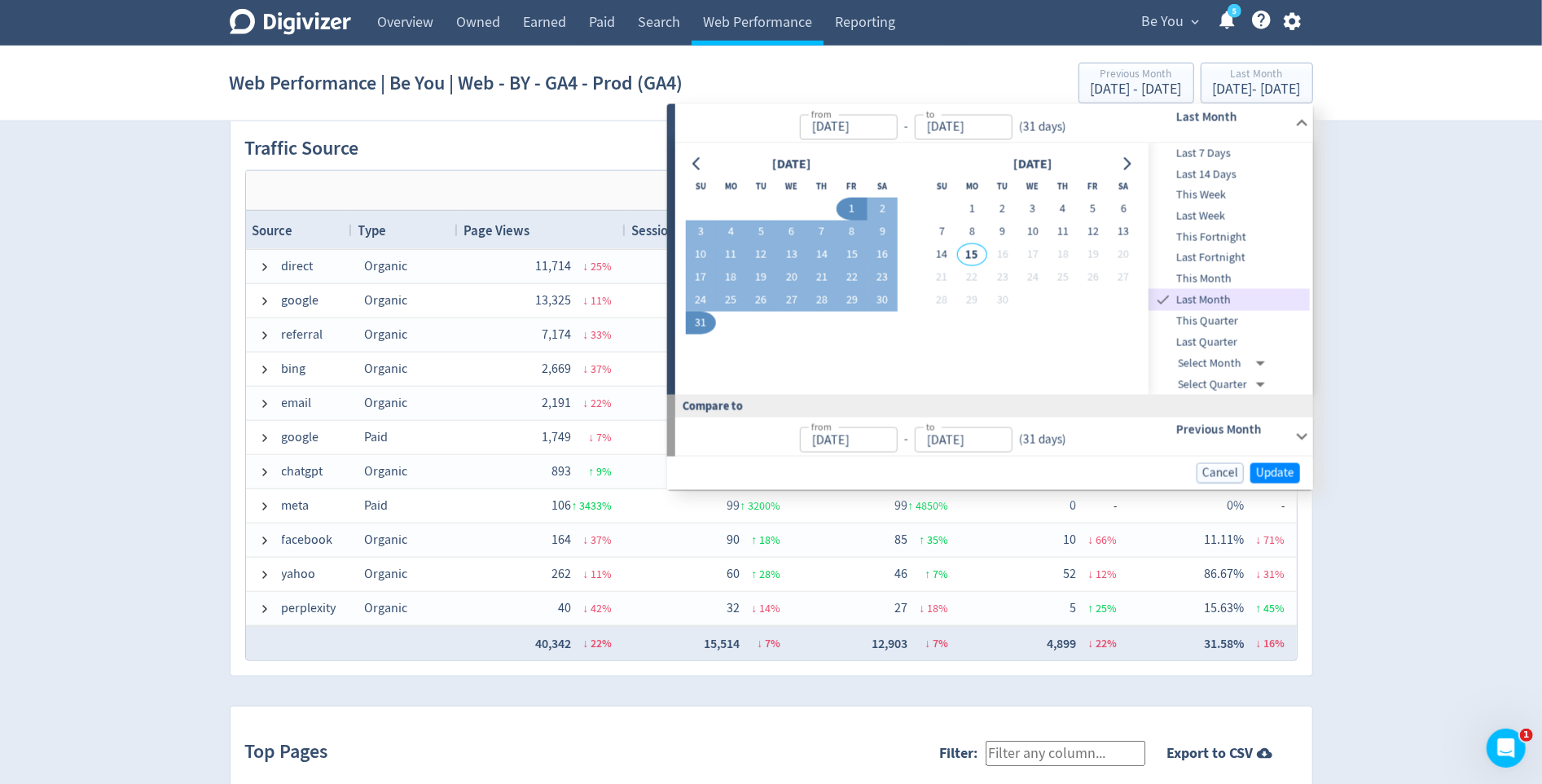
type input "Aug 01, 2025"
type input "Aug 31, 2025"
type input "Jul 01, 2025"
type input "Jul 31, 2025"
click at [1296, 473] on button "Update" at bounding box center [1275, 473] width 50 height 21
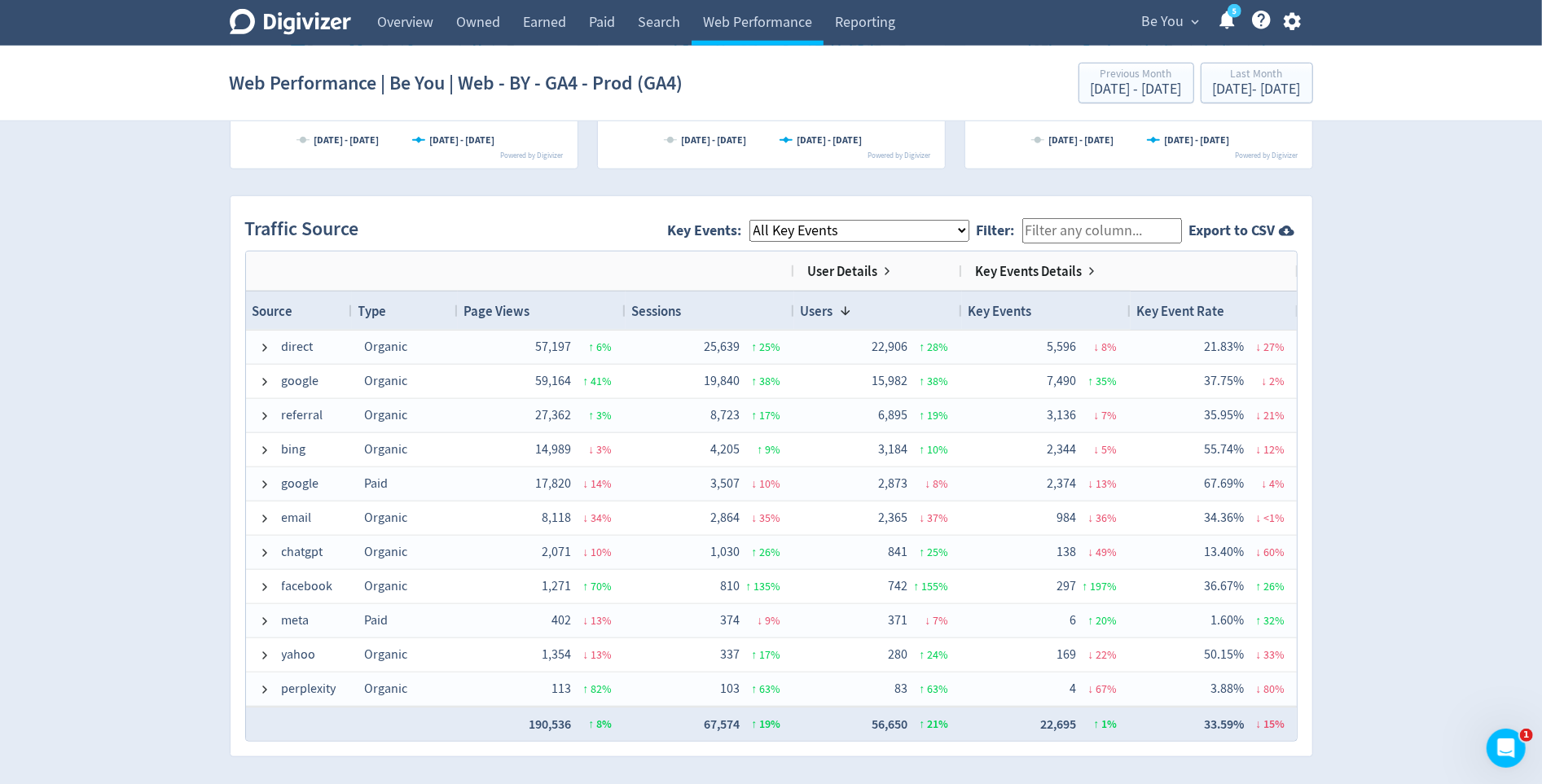
scroll to position [0, 0]
click at [927, 228] on select "All Key Events eCommerce module_start resource login_complete register_complete…" at bounding box center [859, 231] width 220 height 22
click at [763, 220] on select "All Key Events eCommerce module_start resource login_complete register_complete…" at bounding box center [859, 231] width 220 height 22
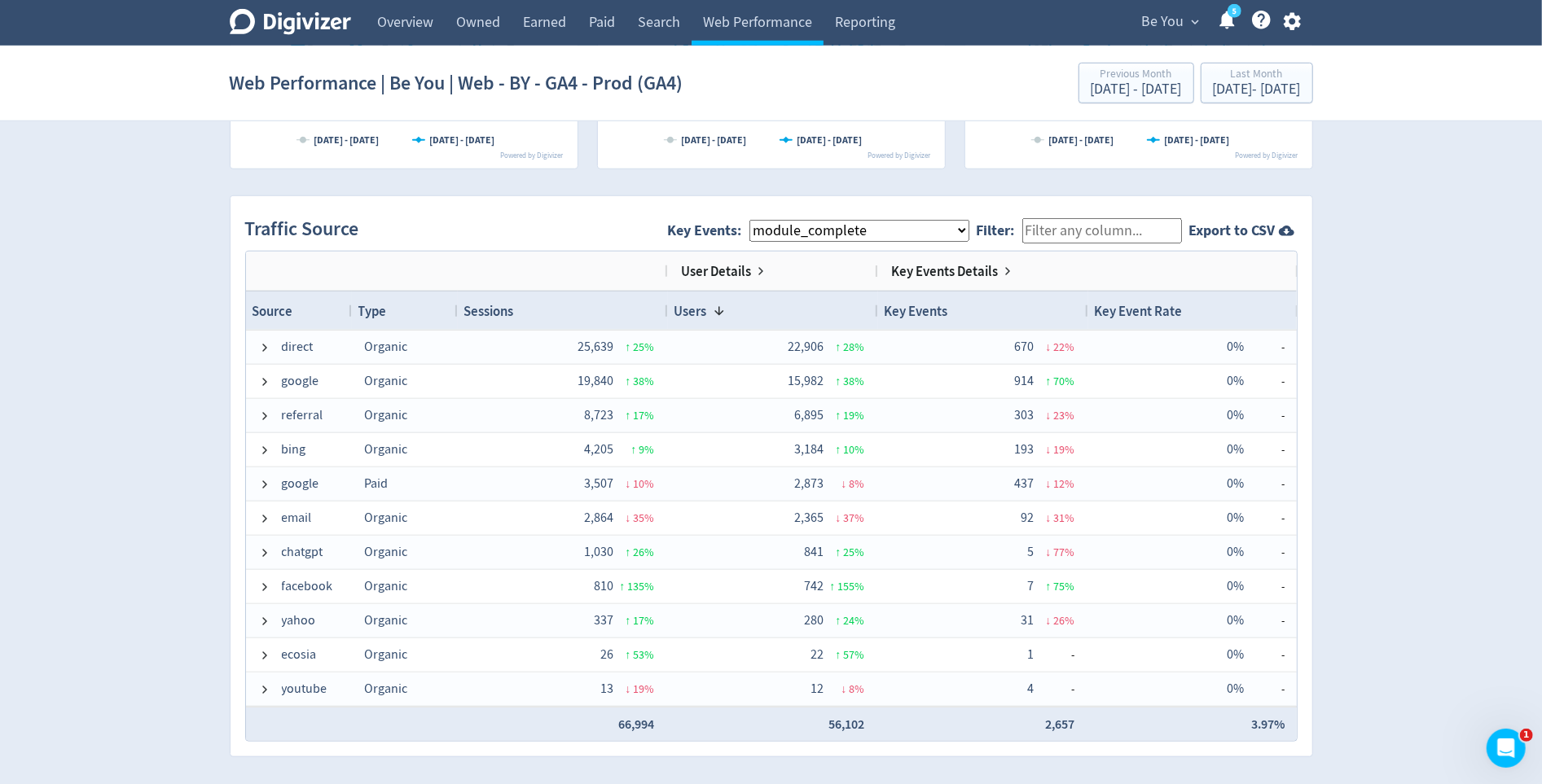
click at [903, 229] on select "All Key Events eCommerce module_start resource login_complete register_complete…" at bounding box center [859, 231] width 220 height 22
click at [763, 220] on select "All Key Events eCommerce module_start resource login_complete register_complete…" at bounding box center [859, 231] width 220 height 22
click at [900, 230] on select "All Key Events eCommerce module_start resource login_complete register_complete…" at bounding box center [859, 231] width 220 height 22
click at [763, 220] on select "All Key Events eCommerce module_start resource login_complete register_complete…" at bounding box center [859, 231] width 220 height 22
click at [893, 225] on select "All Key Events eCommerce module_start resource login_complete register_complete…" at bounding box center [859, 231] width 220 height 22
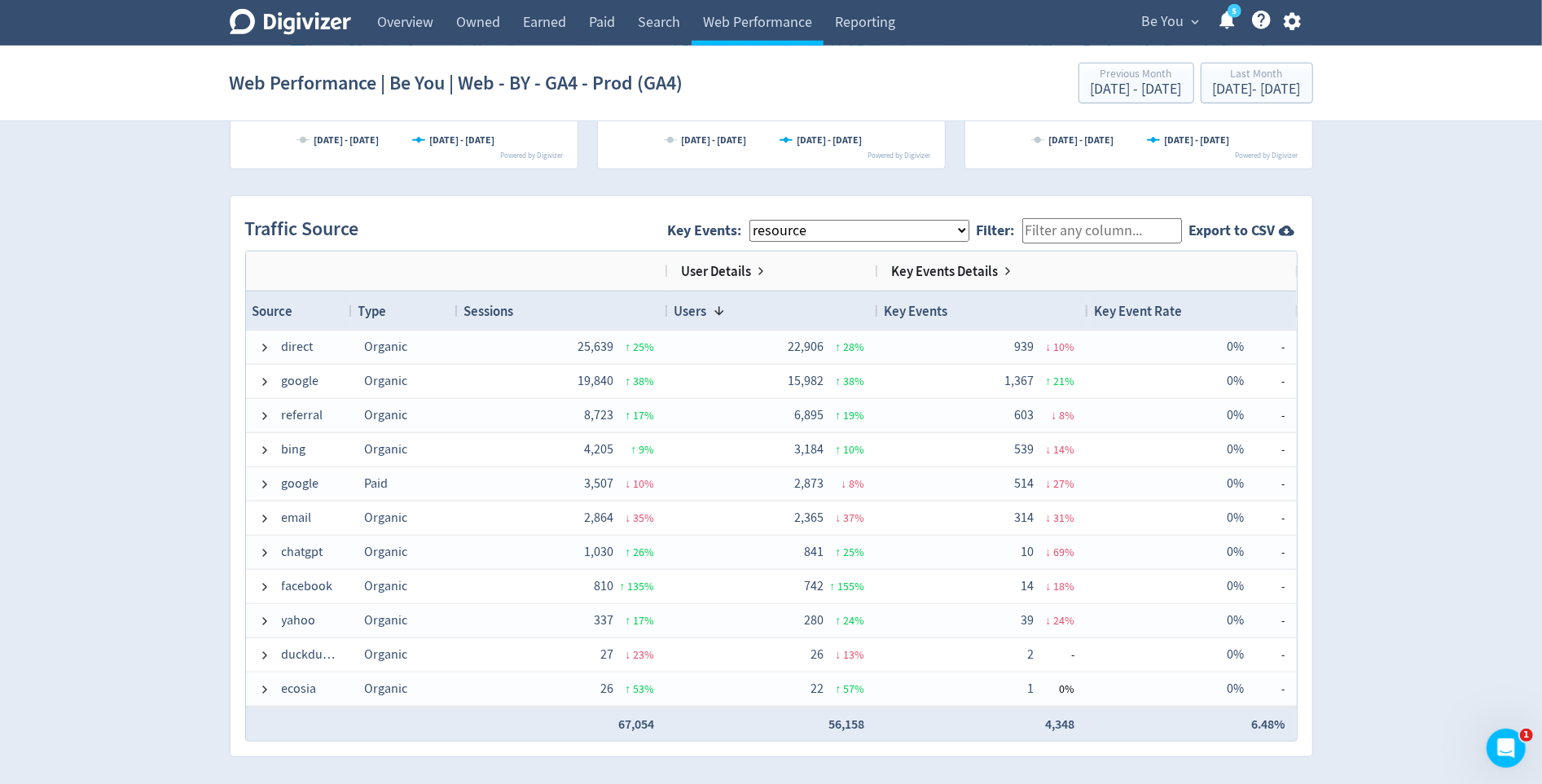
click at [763, 220] on select "All Key Events eCommerce module_start resource login_complete register_complete…" at bounding box center [859, 231] width 220 height 22
click at [894, 229] on select "All Key Events eCommerce module_start resource login_complete register_complete…" at bounding box center [859, 231] width 220 height 22
click at [763, 220] on select "All Key Events eCommerce module_start resource login_complete register_complete…" at bounding box center [859, 231] width 220 height 22
click at [895, 229] on select "All Key Events eCommerce module_start resource login_complete register_complete…" at bounding box center [859, 231] width 220 height 22
click at [763, 220] on select "All Key Events eCommerce module_start resource login_complete register_complete…" at bounding box center [859, 231] width 220 height 22
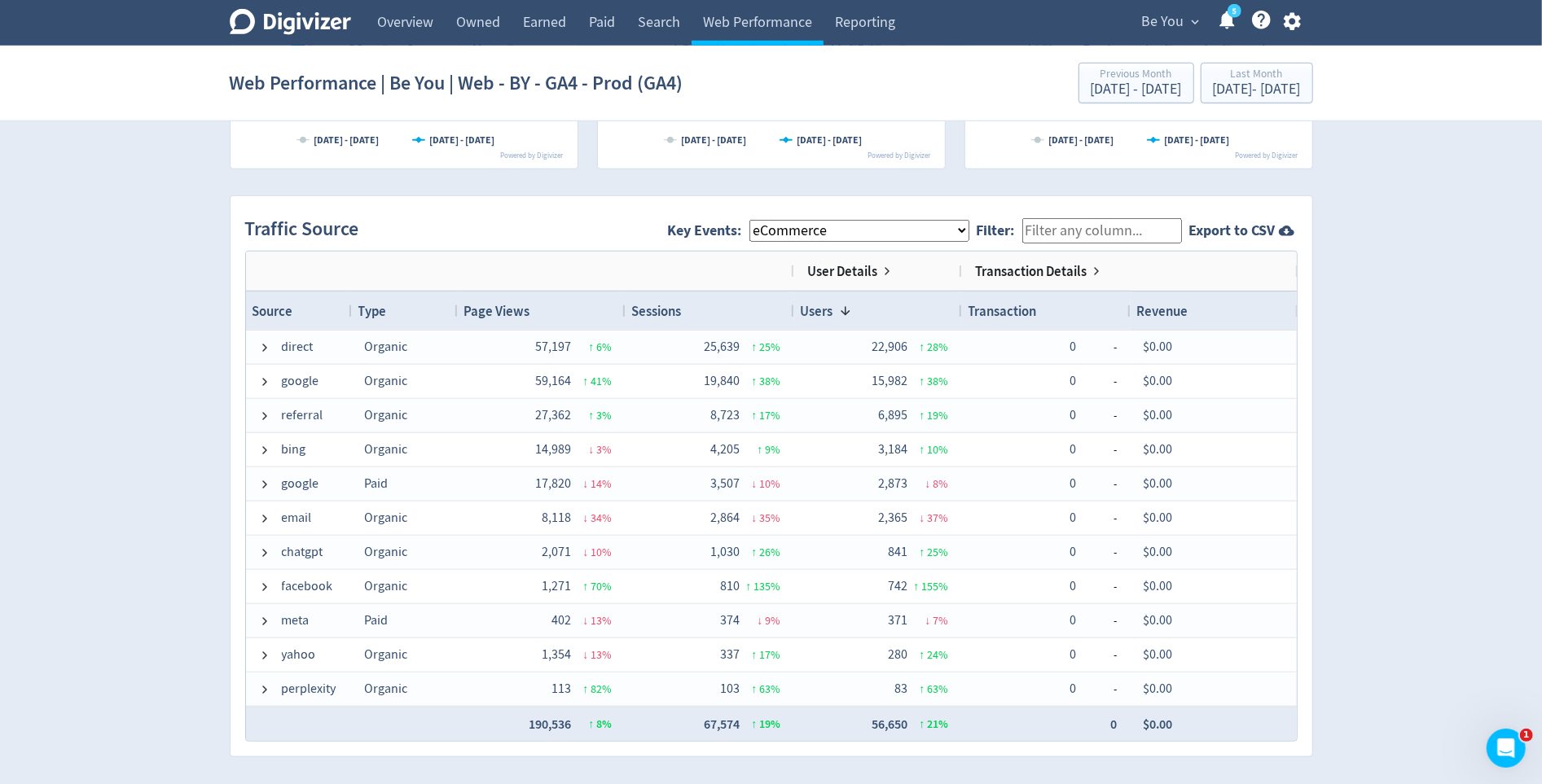
click at [892, 225] on select "All Key Events eCommerce module_start resource login_complete register_complete…" at bounding box center [859, 231] width 220 height 22
click at [763, 220] on select "All Key Events eCommerce module_start resource login_complete register_complete…" at bounding box center [859, 231] width 220 height 22
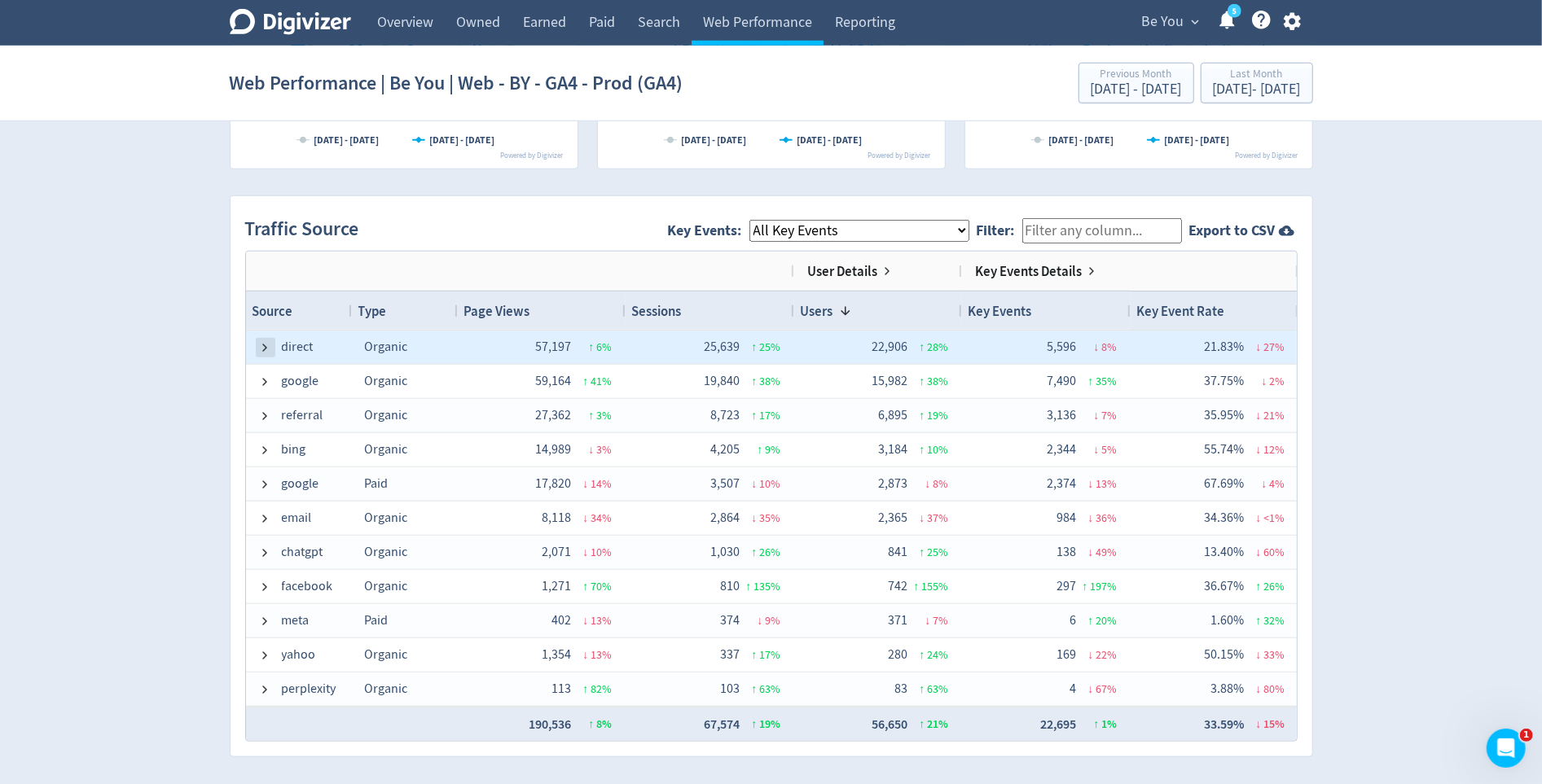
click at [269, 341] on span at bounding box center [265, 347] width 13 height 13
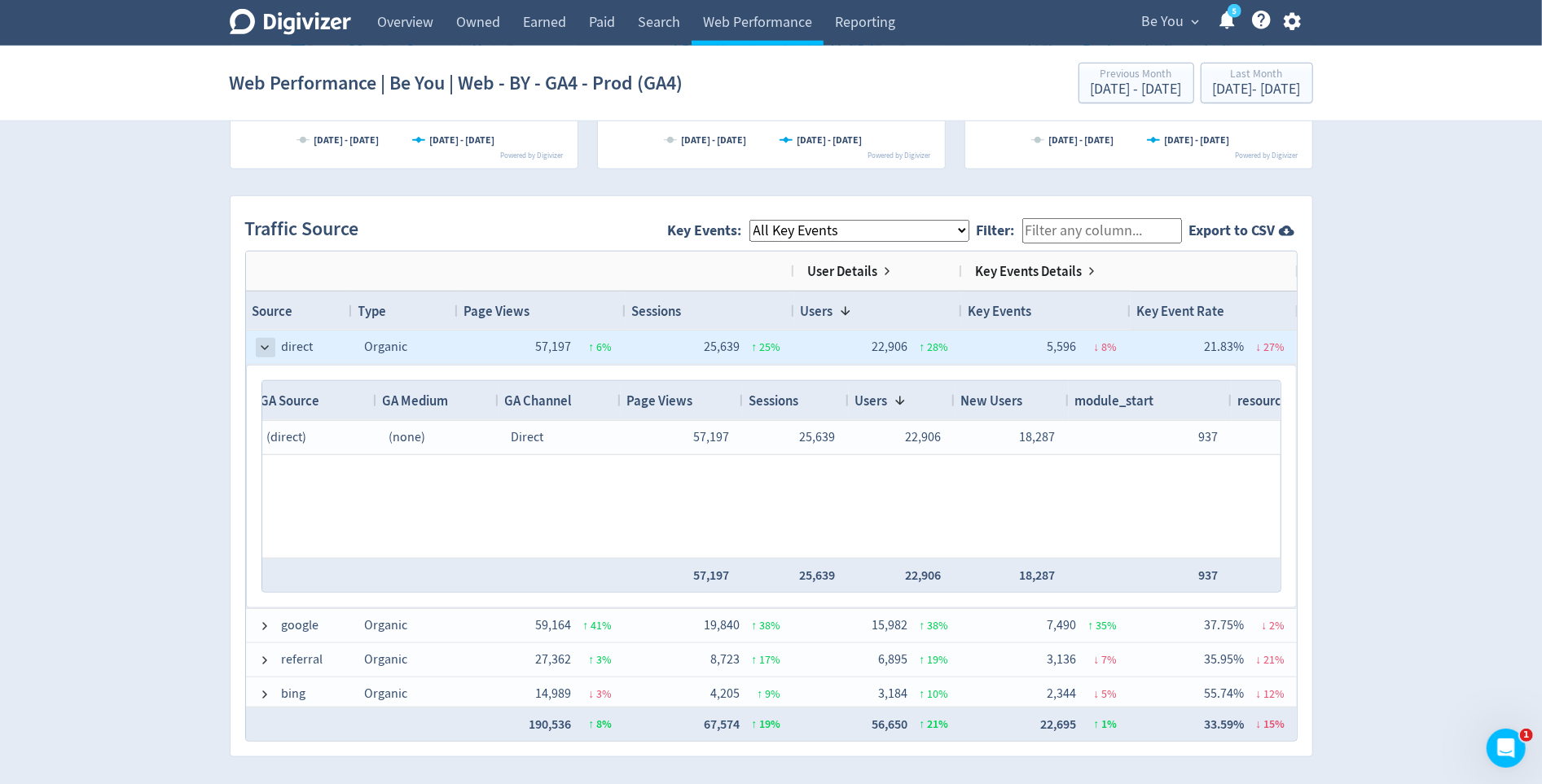
click at [267, 346] on span at bounding box center [265, 347] width 13 height 13
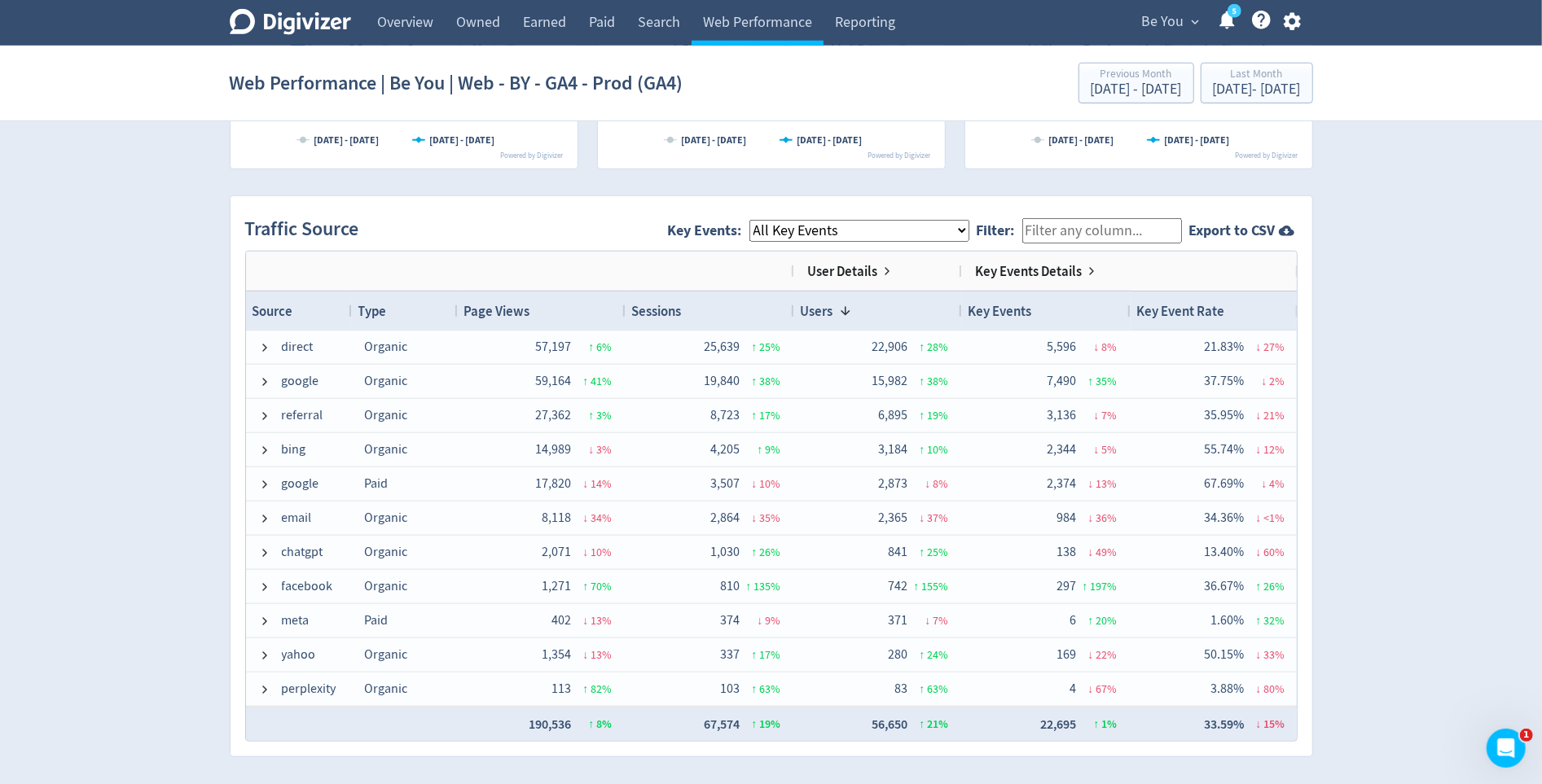
click at [873, 231] on select "All Key Events eCommerce module_start resource login_complete register_complete…" at bounding box center [859, 231] width 220 height 22
click at [763, 220] on select "All Key Events eCommerce module_start resource login_complete register_complete…" at bounding box center [859, 231] width 220 height 22
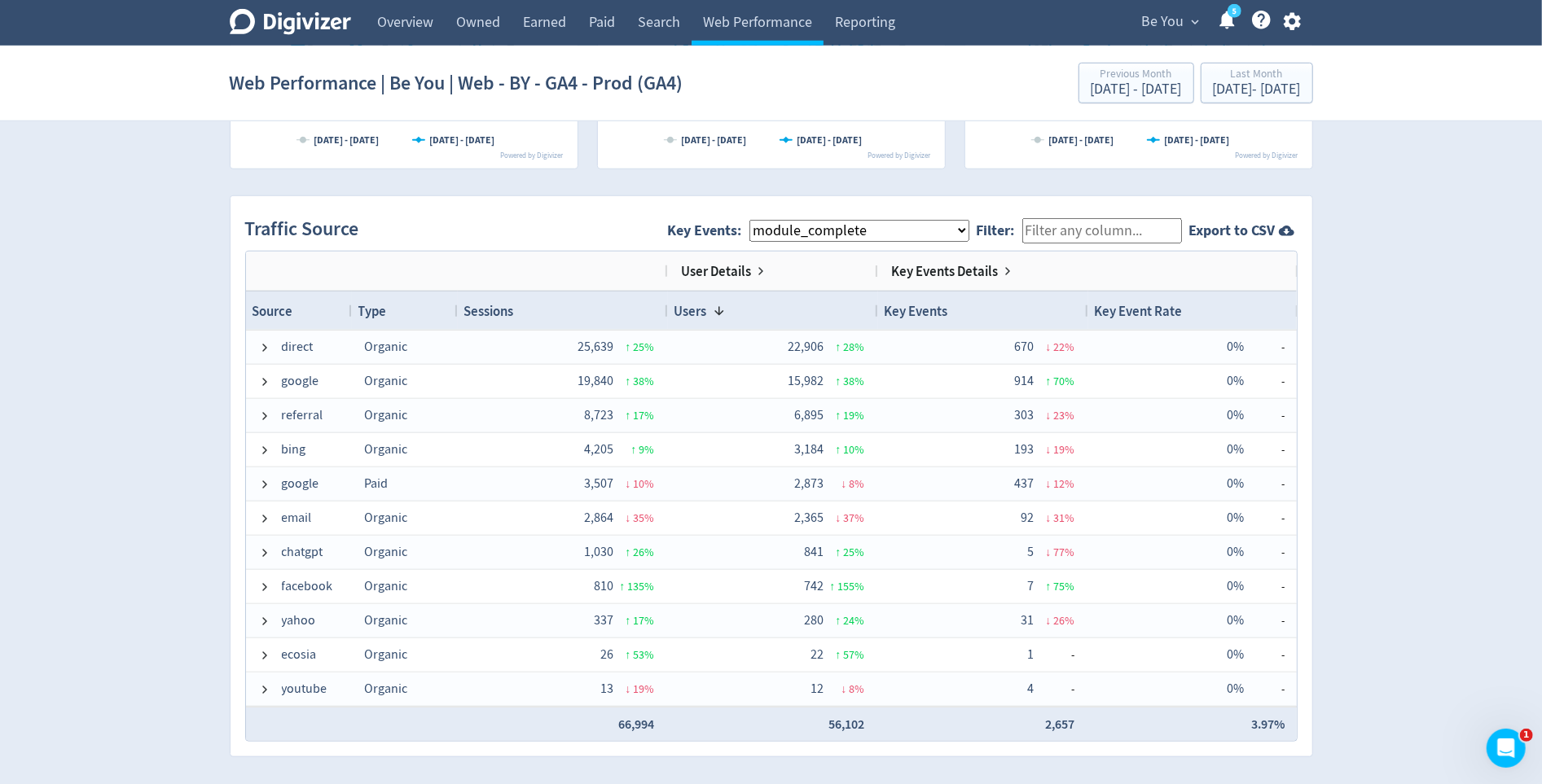
click at [1229, 311] on div "Key Event Rate" at bounding box center [1193, 310] width 197 height 30
click at [1229, 311] on div "Key Event Rate 1" at bounding box center [1193, 310] width 197 height 30
click at [1196, 305] on span at bounding box center [1195, 310] width 13 height 13
click at [1196, 305] on div "Key Event Rate" at bounding box center [1193, 310] width 197 height 30
click at [962, 228] on select "All Key Events eCommerce module_start resource login_complete register_complete…" at bounding box center [859, 231] width 220 height 22
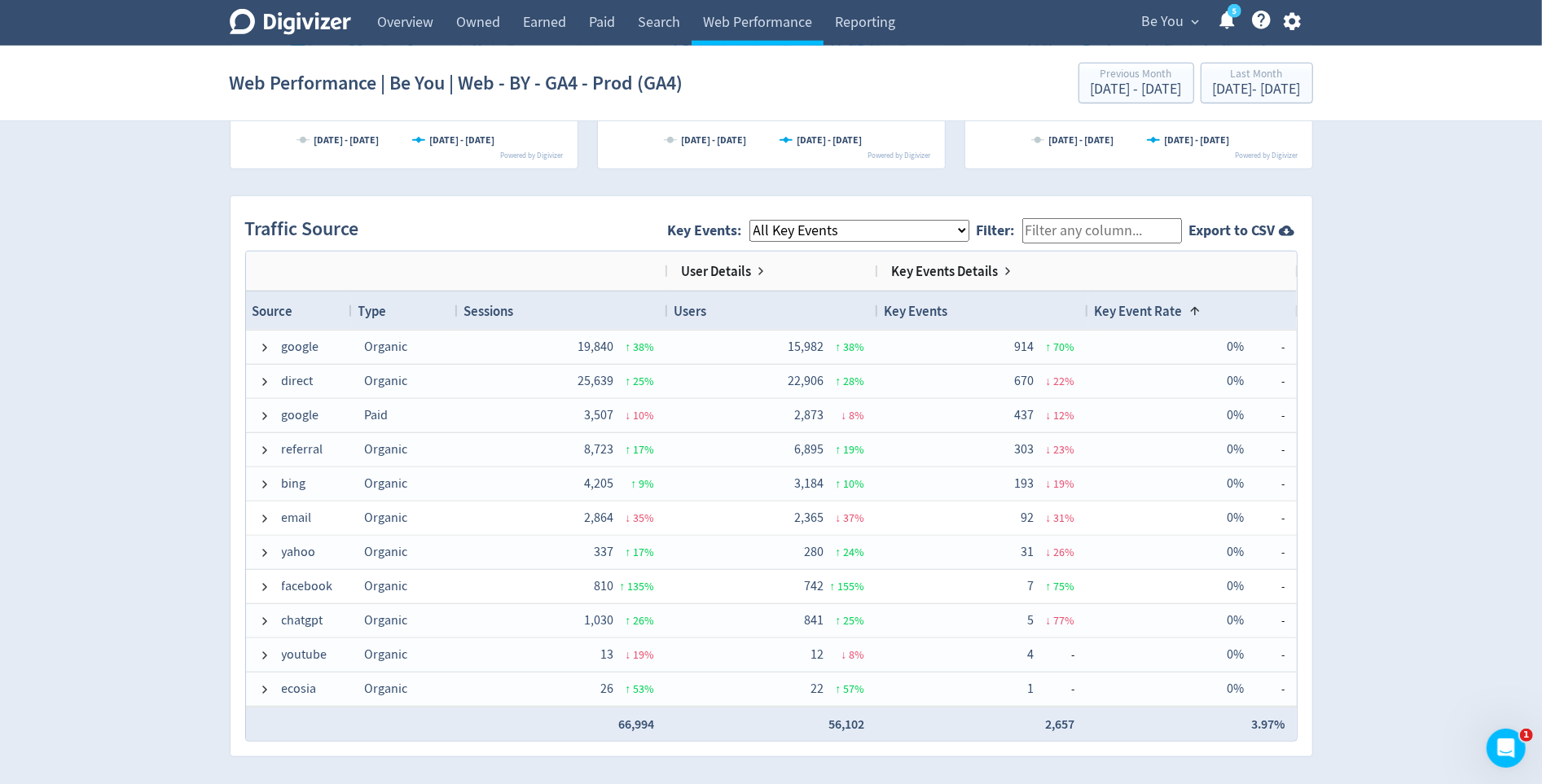
click at [763, 220] on select "All Key Events eCommerce module_start resource login_complete register_complete…" at bounding box center [859, 231] width 220 height 22
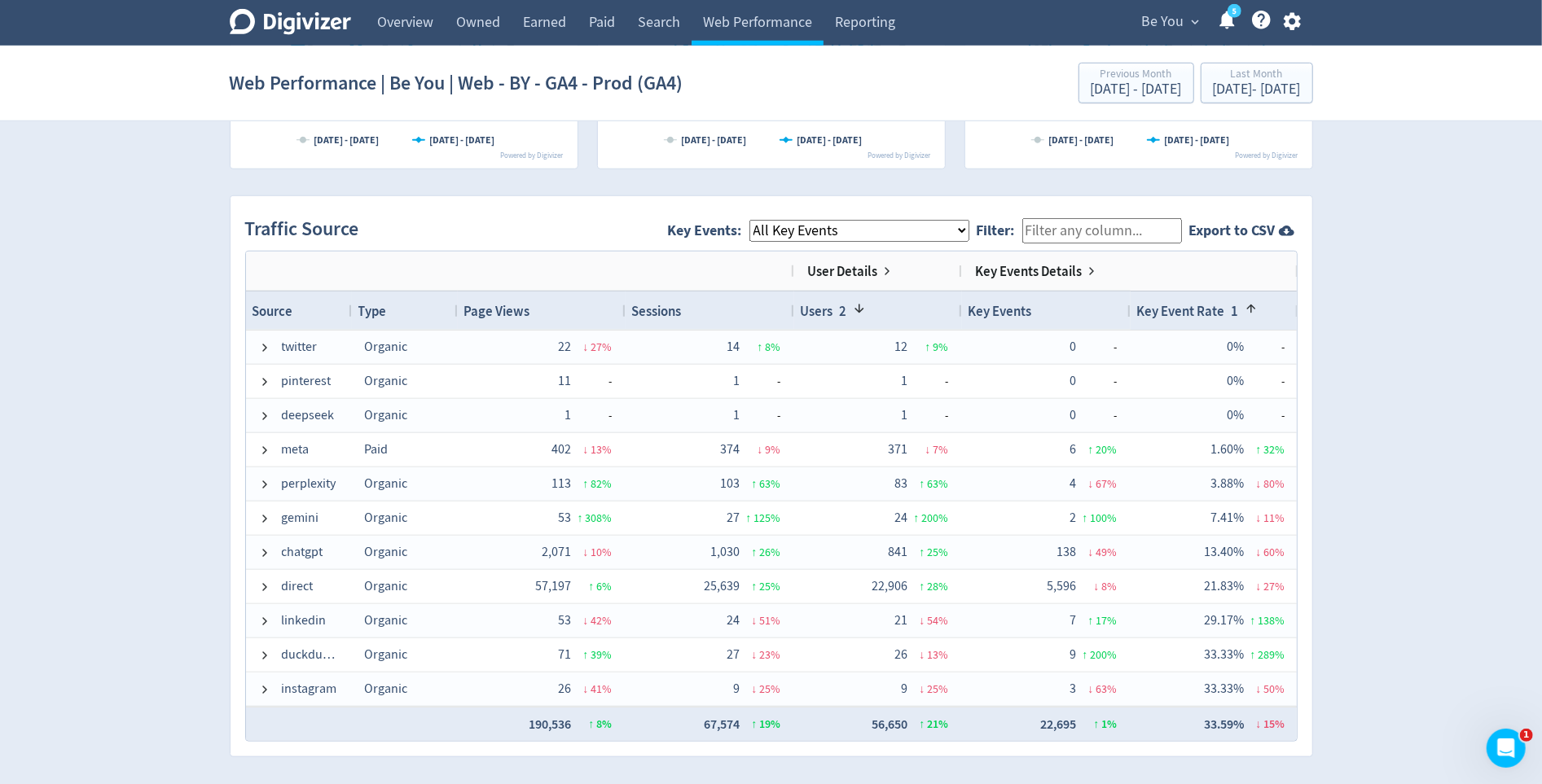
click at [1233, 302] on span "1" at bounding box center [1232, 311] width 14 height 18
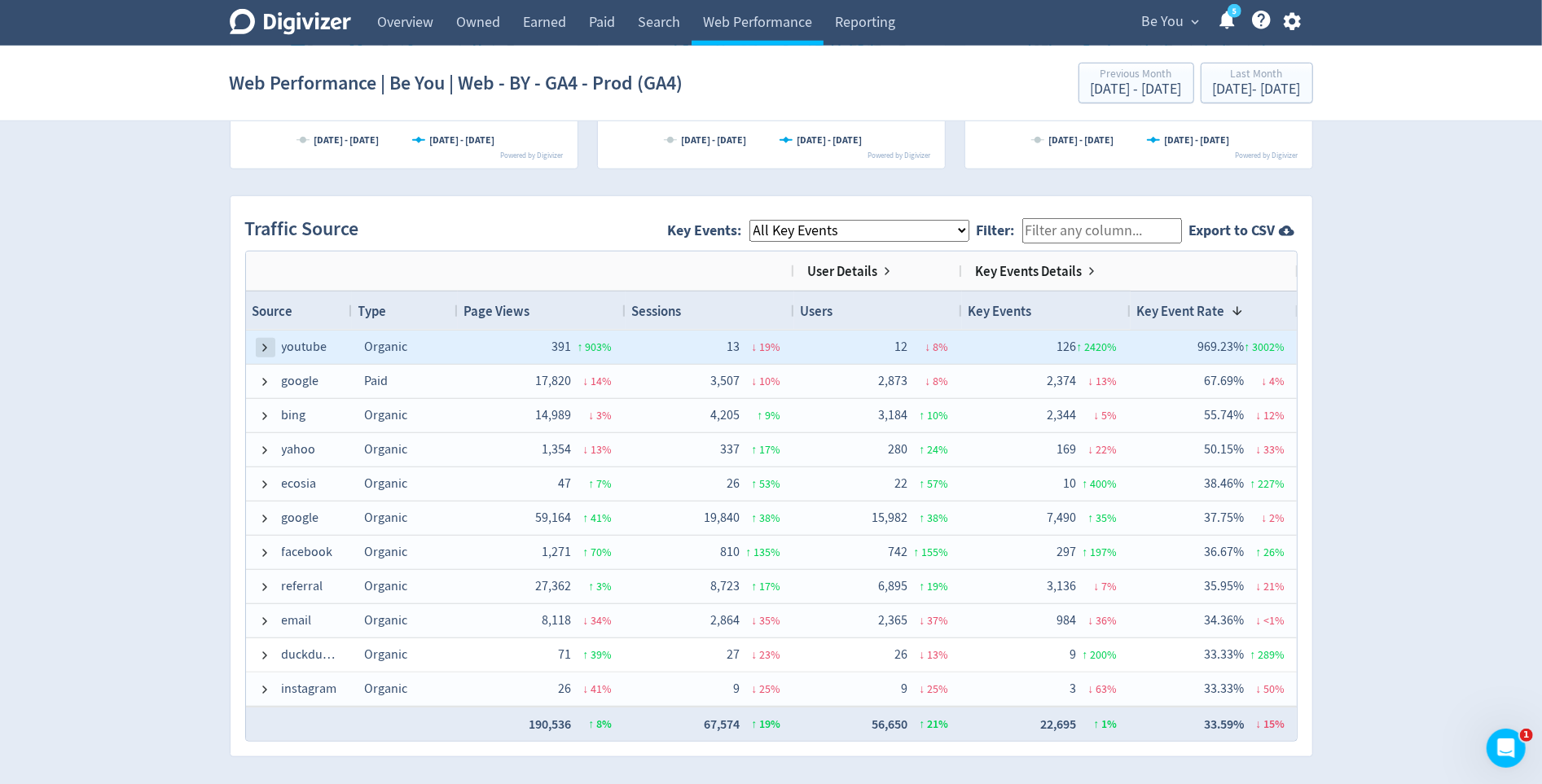
click at [265, 341] on span at bounding box center [265, 347] width 13 height 13
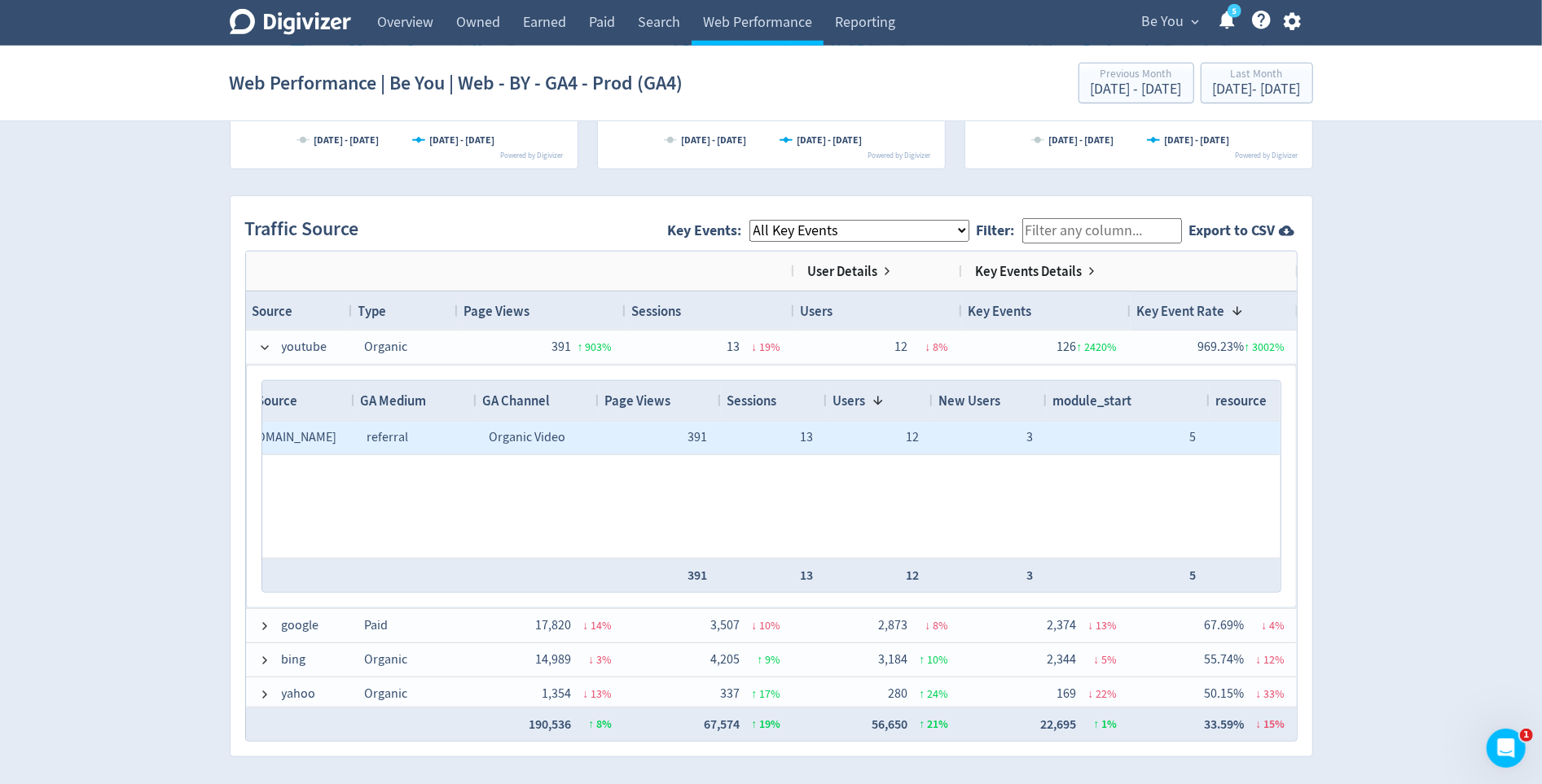
scroll to position [0, 35]
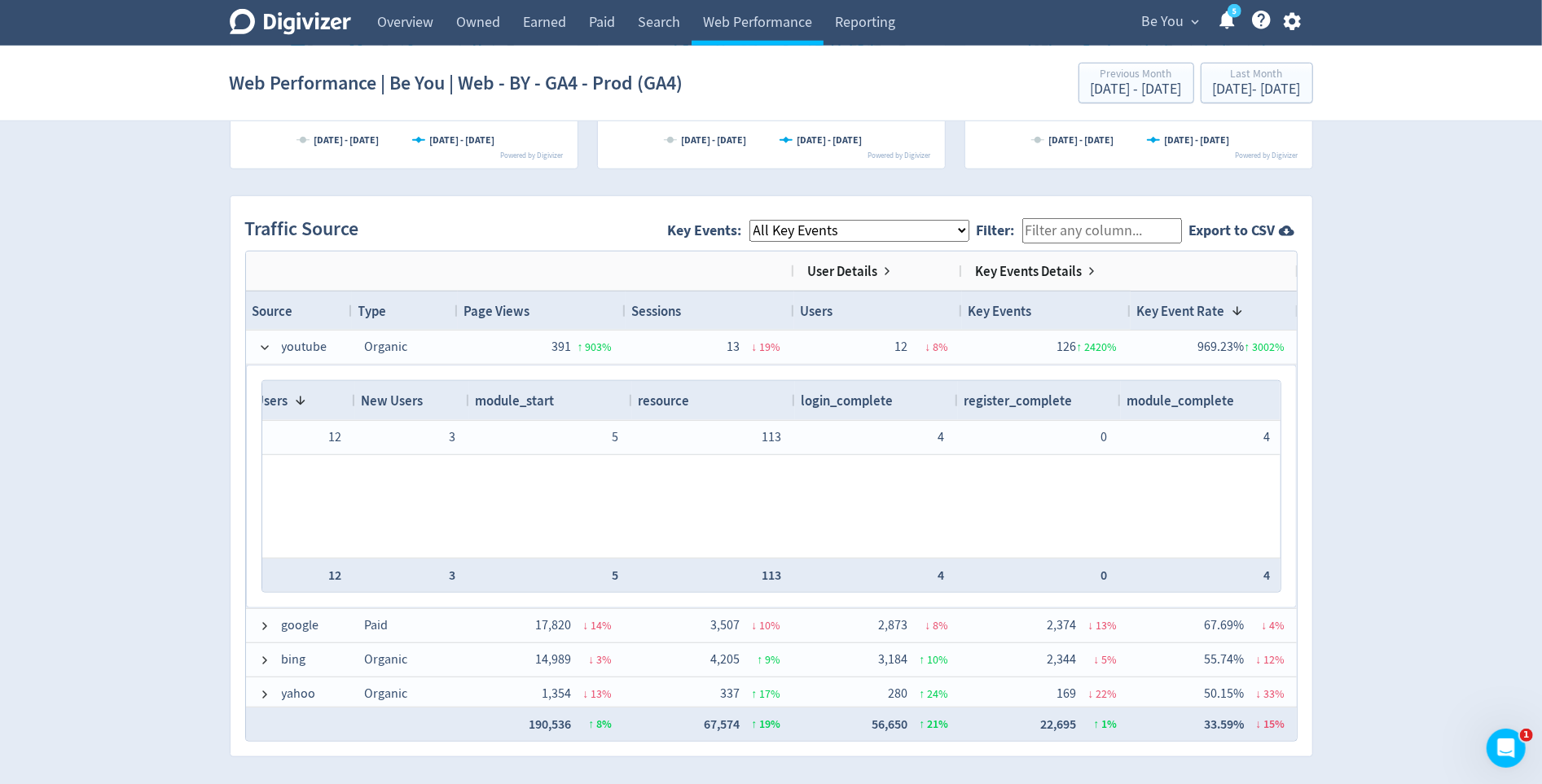
click at [786, 230] on select "All Key Events eCommerce module_start resource login_complete register_complete…" at bounding box center [859, 231] width 220 height 22
select select "module_complete"
click at [763, 220] on select "All Key Events eCommerce module_start resource login_complete register_complete…" at bounding box center [859, 231] width 220 height 22
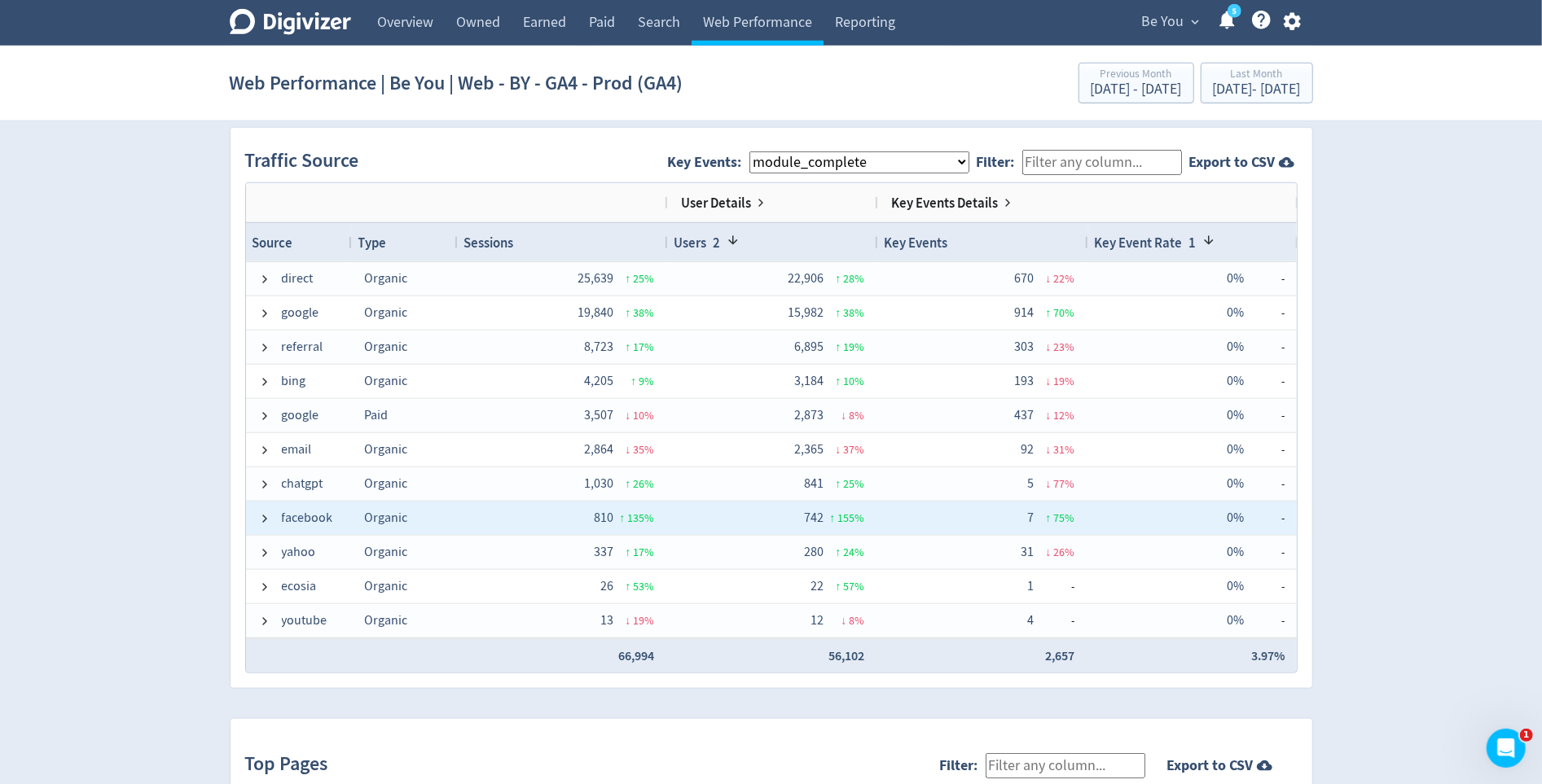
scroll to position [1068, 0]
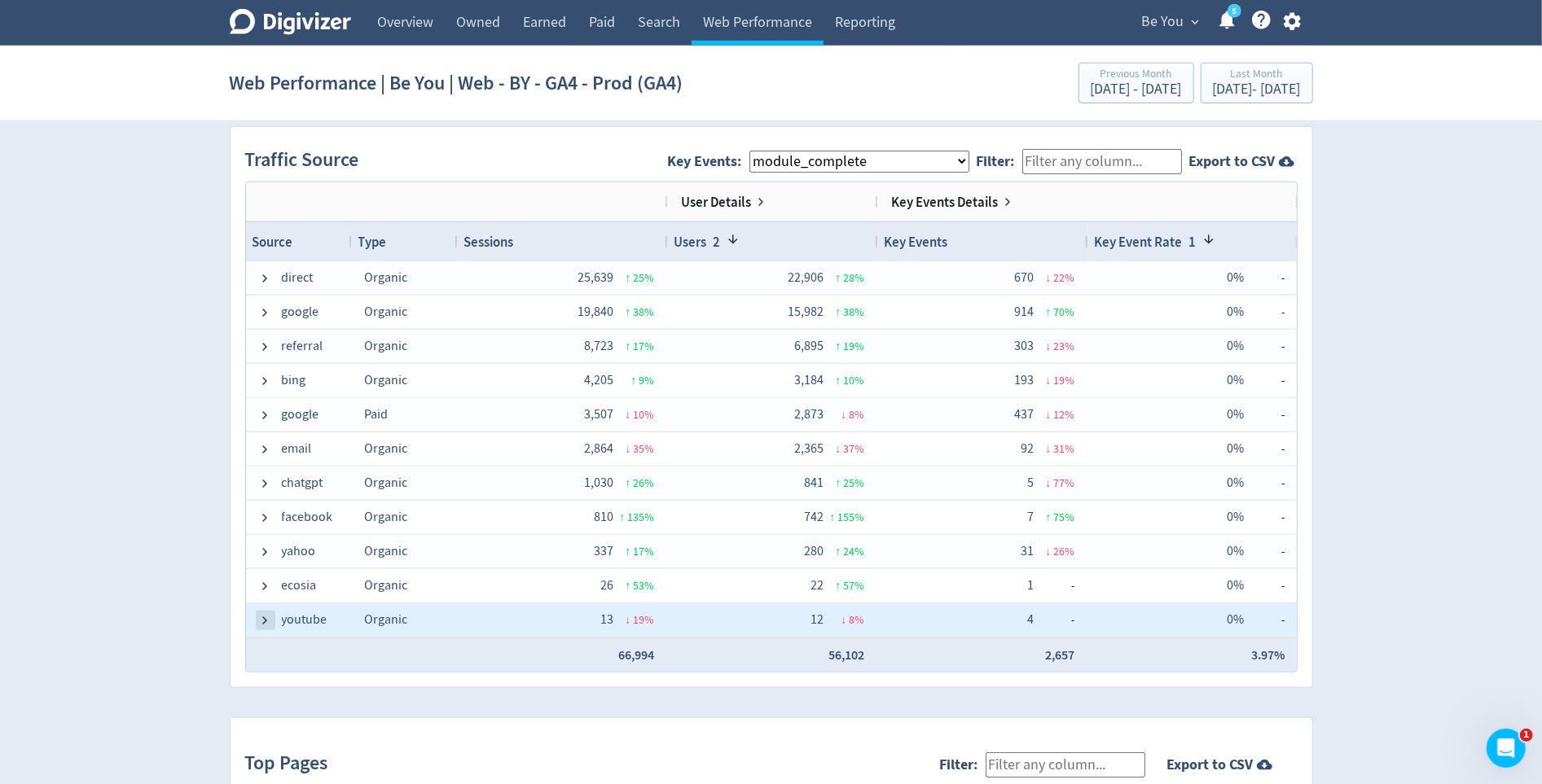
click at [266, 614] on span at bounding box center [265, 620] width 13 height 13
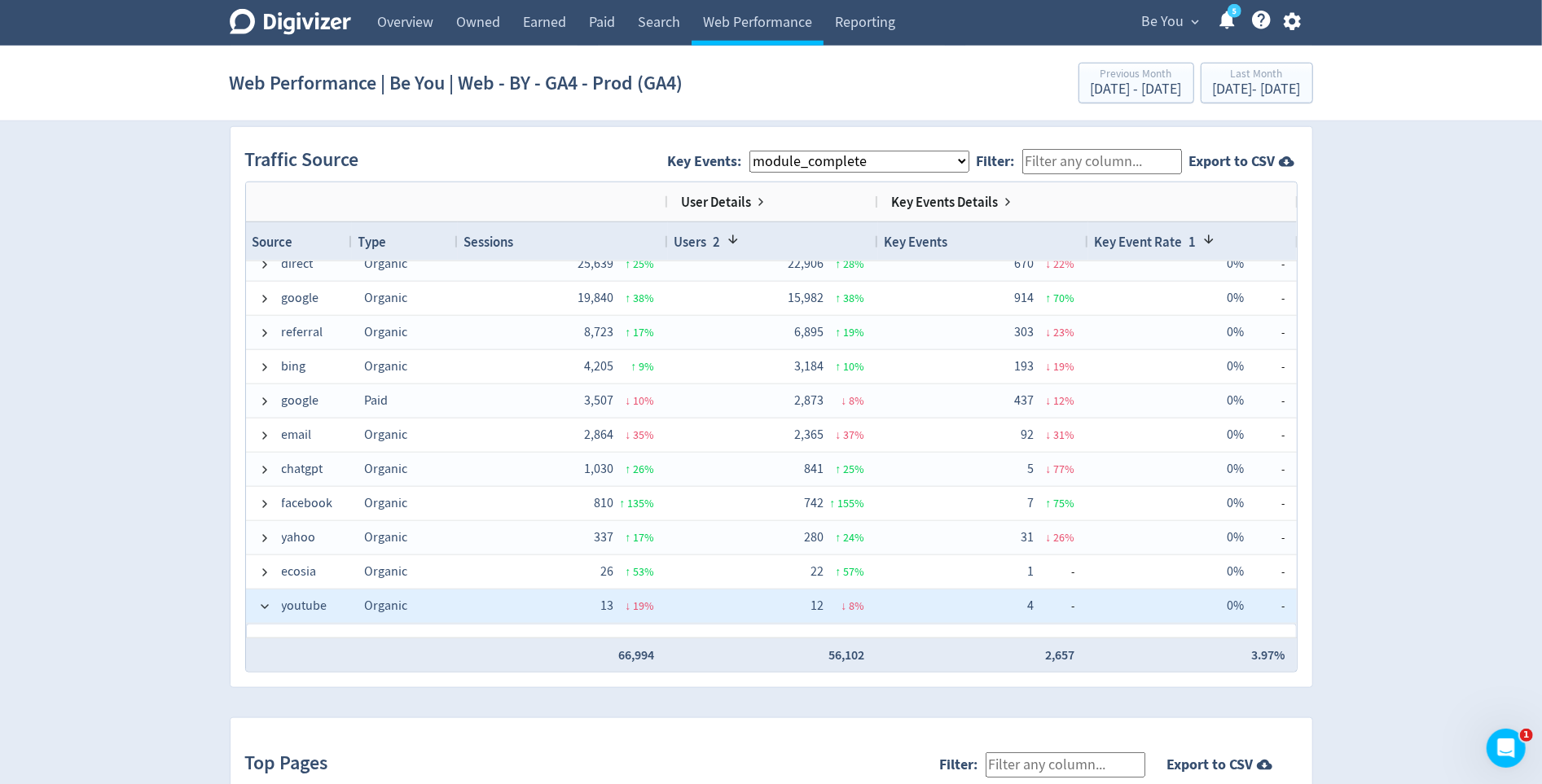
scroll to position [33, 0]
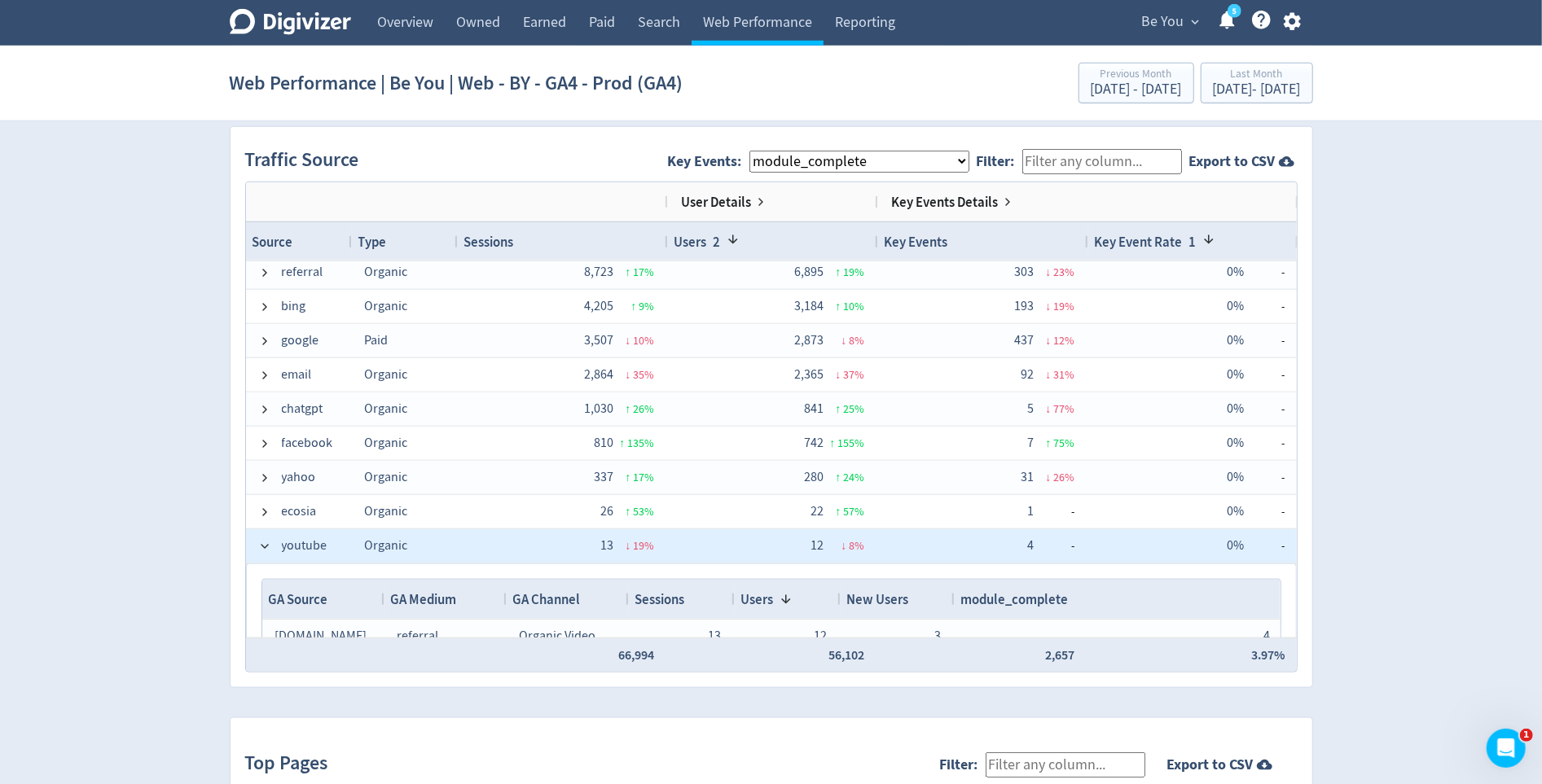
click at [1030, 544] on span "4" at bounding box center [1031, 546] width 7 height 17
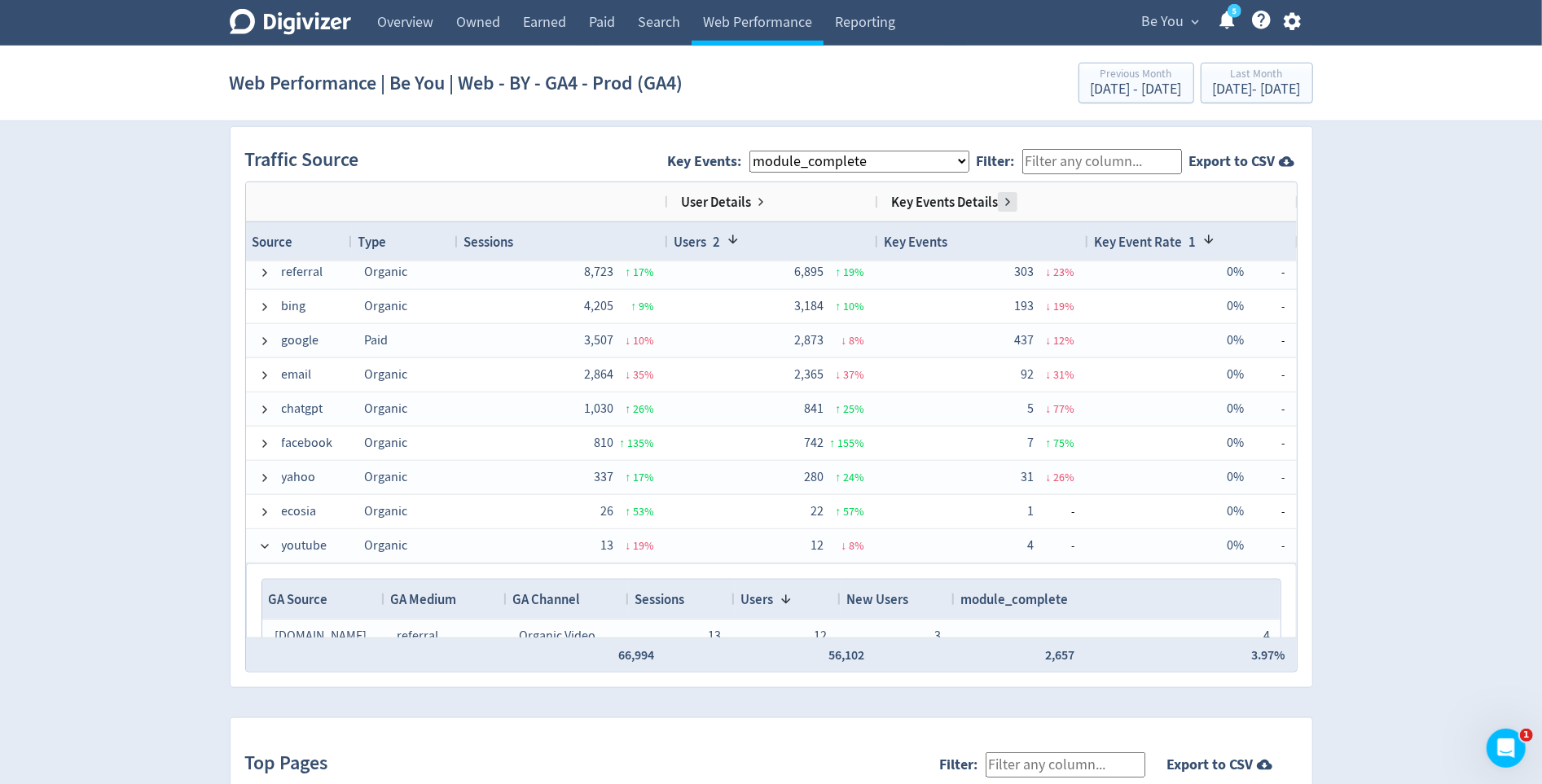
click at [1001, 200] on span at bounding box center [1007, 201] width 13 height 13
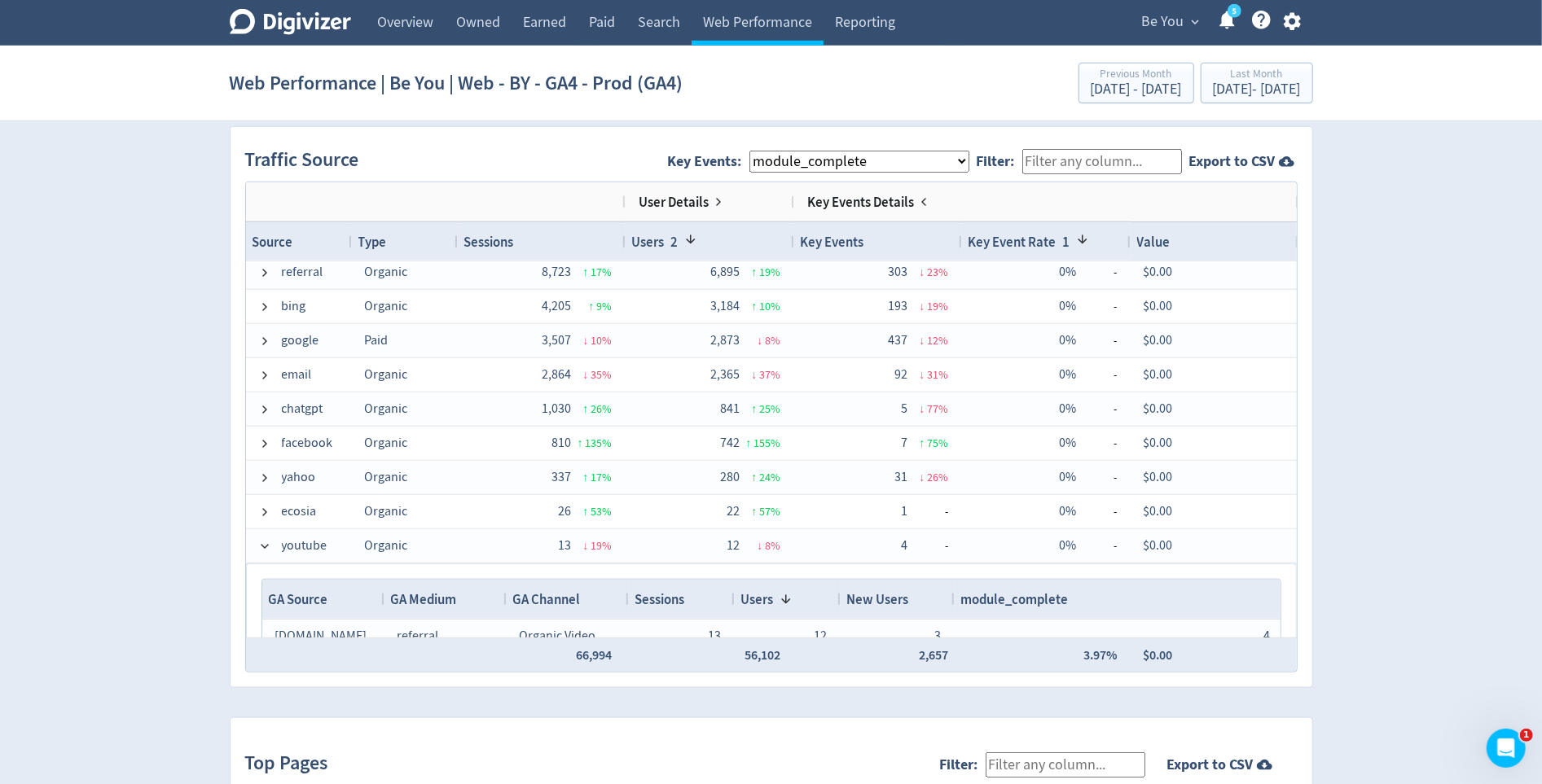
click at [1082, 233] on span at bounding box center [1083, 238] width 13 height 13
